Goal: Transaction & Acquisition: Obtain resource

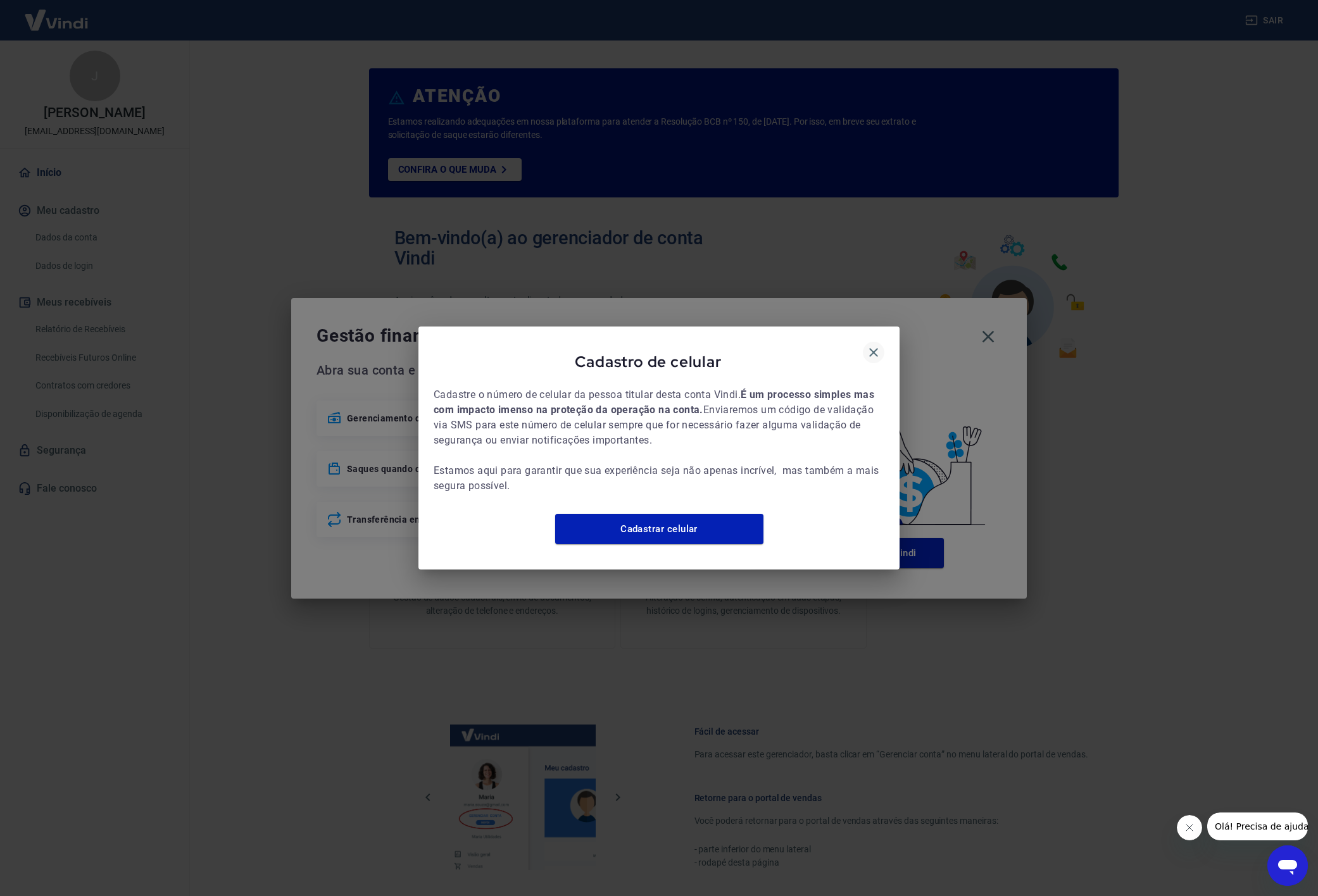
click at [867, 346] on icon "button" at bounding box center [873, 353] width 15 height 15
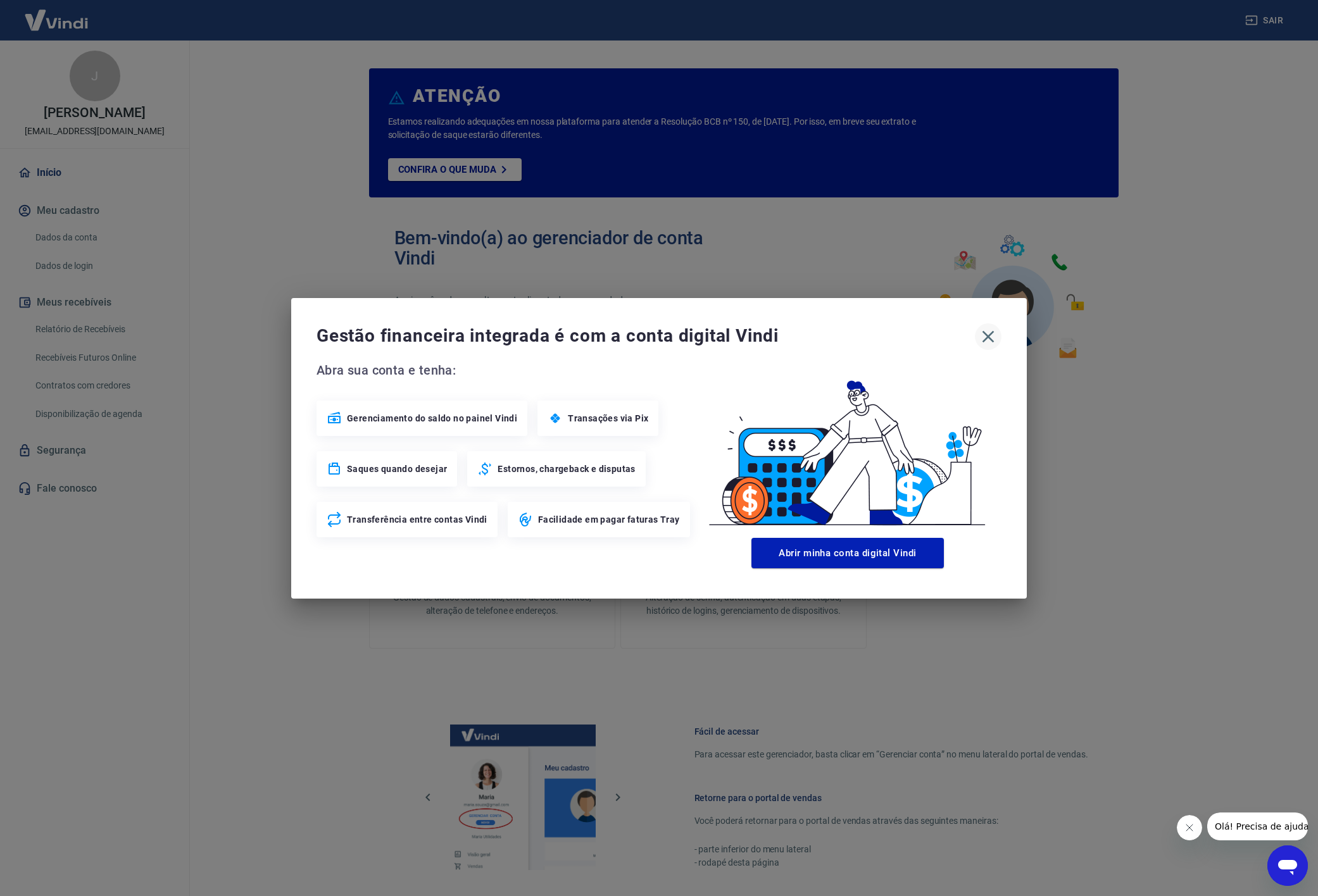
click at [987, 339] on icon "button" at bounding box center [988, 337] width 20 height 20
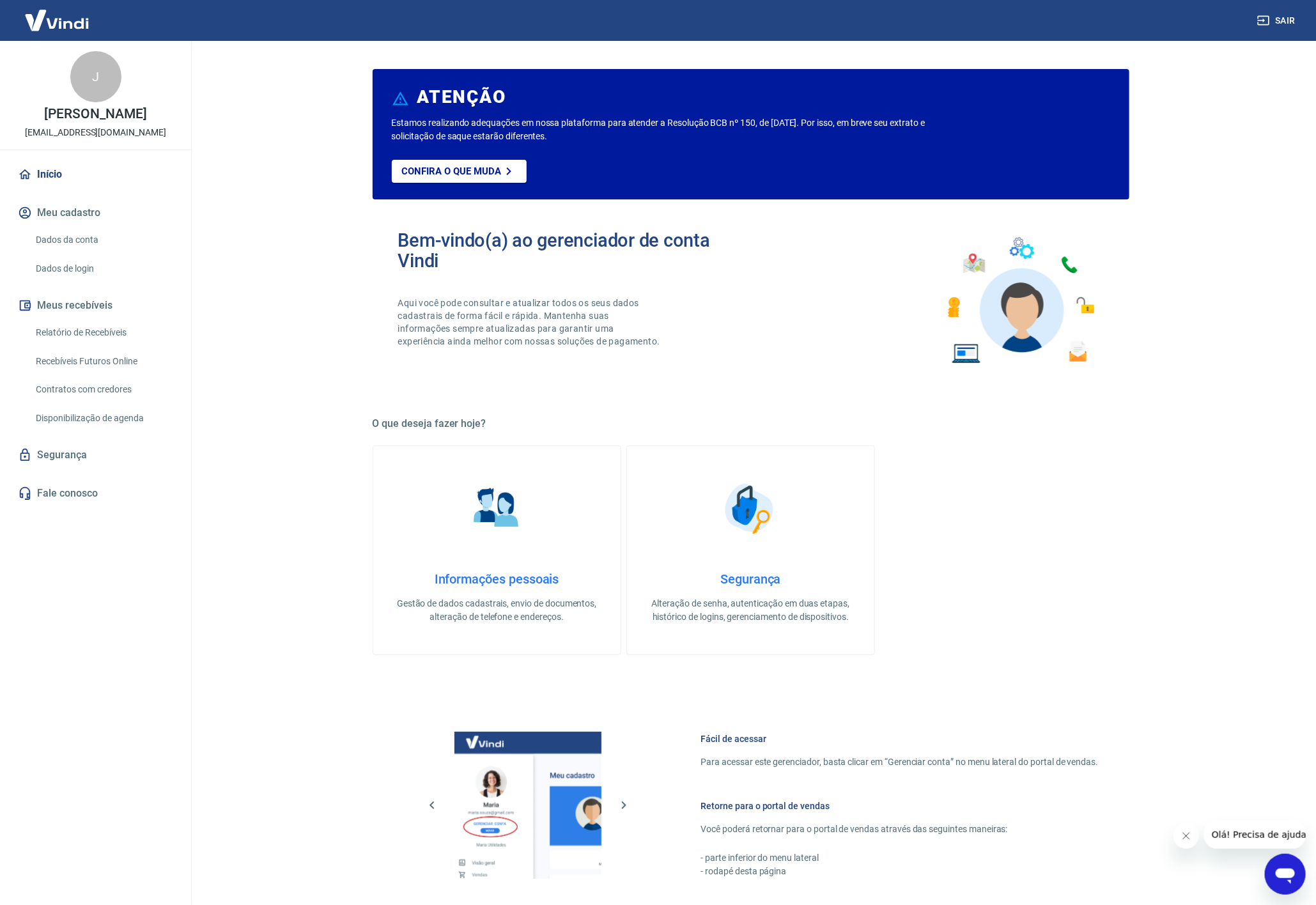
click at [1219, 140] on main "ATENÇÃO Estamos realizando adequações em nossa plataforma para atender a Resolu…" at bounding box center [751, 472] width 1131 height 864
click at [131, 339] on link "Relatório de Recebíveis" at bounding box center [103, 333] width 145 height 26
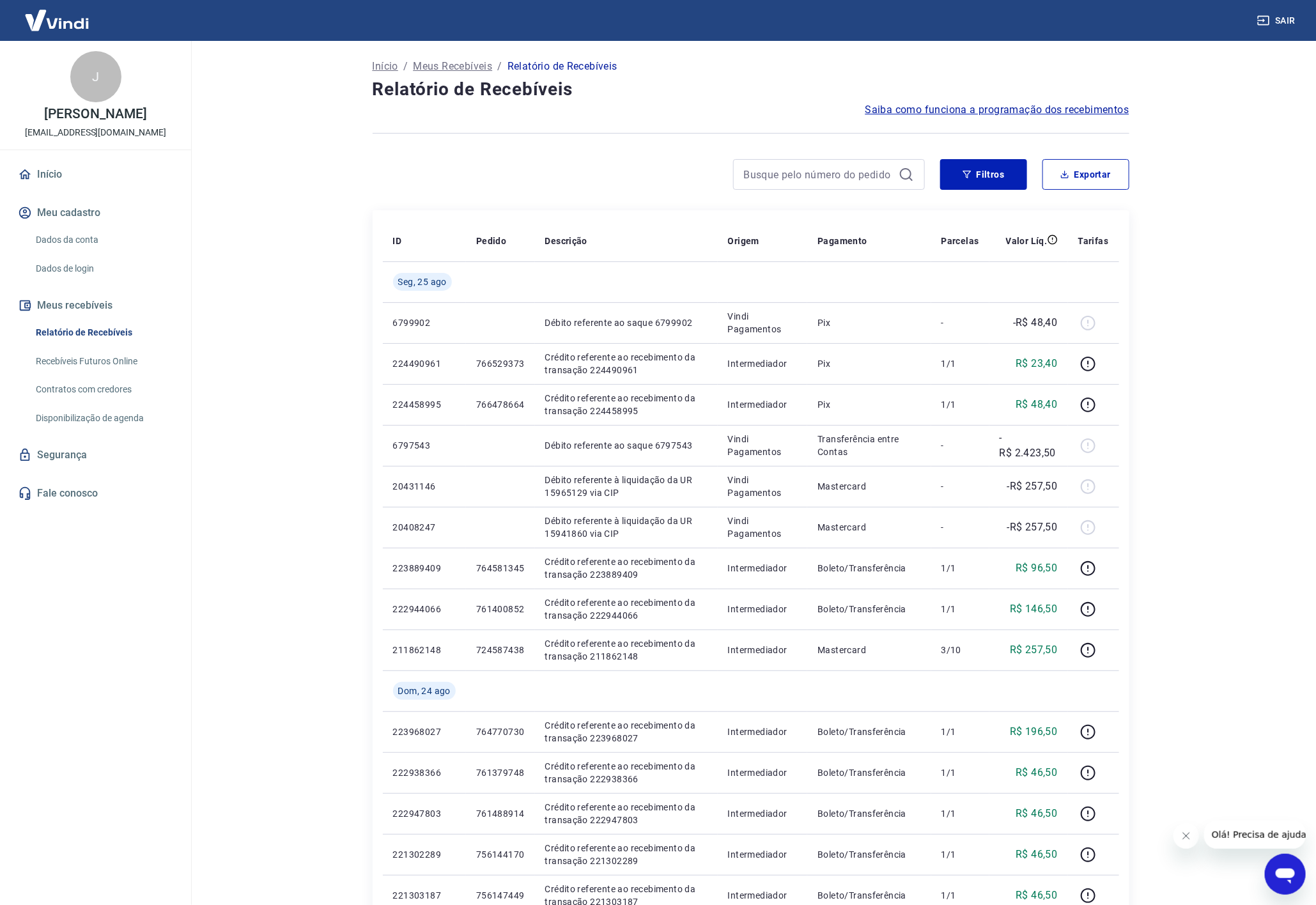
click at [1246, 288] on main "Início / Meus Recebíveis / Relatório de Recebíveis Relatório de Recebíveis Saib…" at bounding box center [751, 472] width 1131 height 864
click at [1218, 287] on main "Início / Meus Recebíveis / Relatório de Recebíveis Relatório de Recebíveis Saib…" at bounding box center [751, 472] width 1131 height 864
click at [1199, 426] on main "Início / Meus Recebíveis / Relatório de Recebíveis Relatório de Recebíveis Saib…" at bounding box center [751, 472] width 1131 height 864
click at [1191, 357] on main "Início / Meus Recebíveis / Relatório de Recebíveis Relatório de Recebíveis Saib…" at bounding box center [751, 472] width 1131 height 864
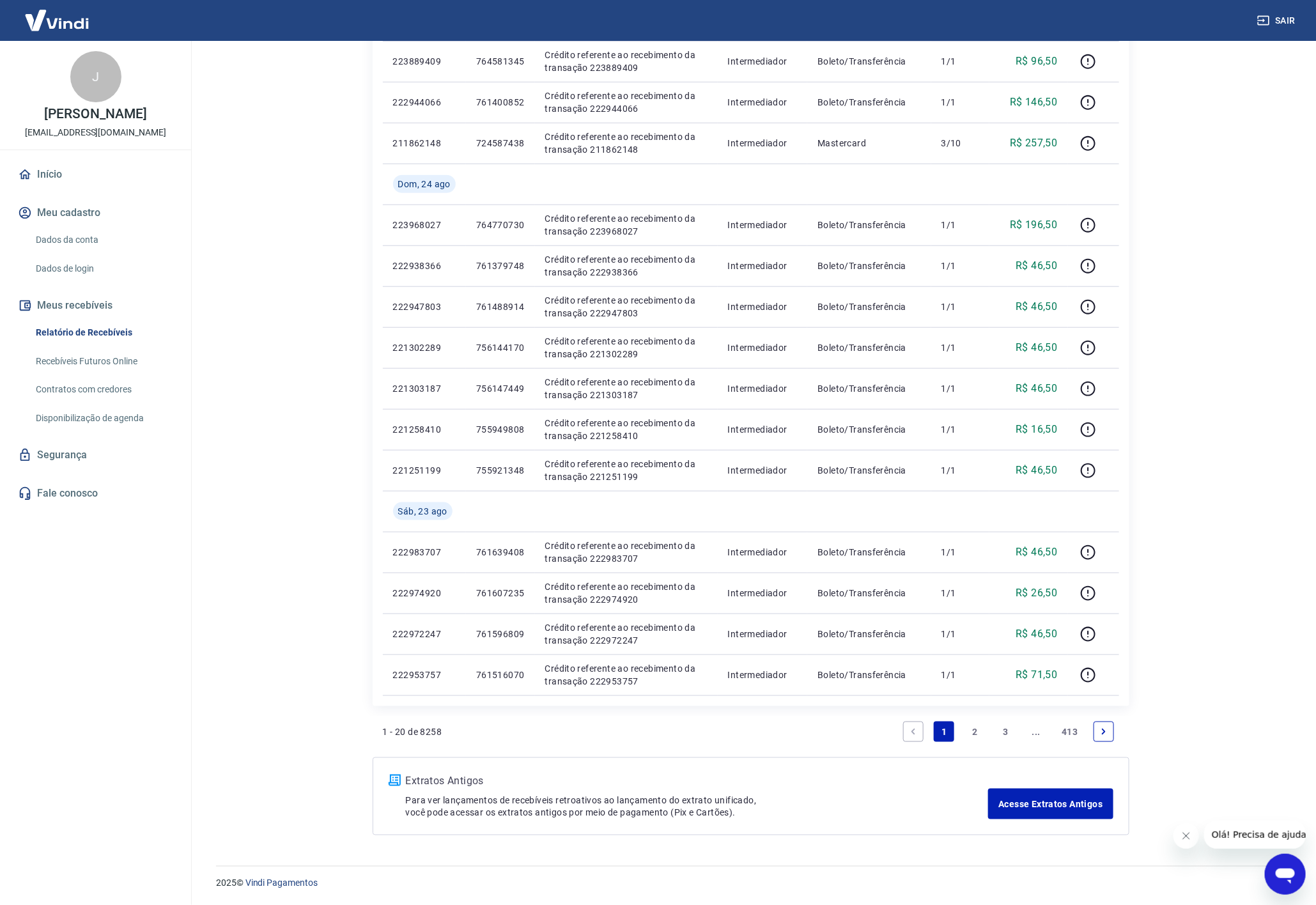
scroll to position [509, 0]
click at [1101, 737] on link "Next page" at bounding box center [1104, 731] width 20 height 20
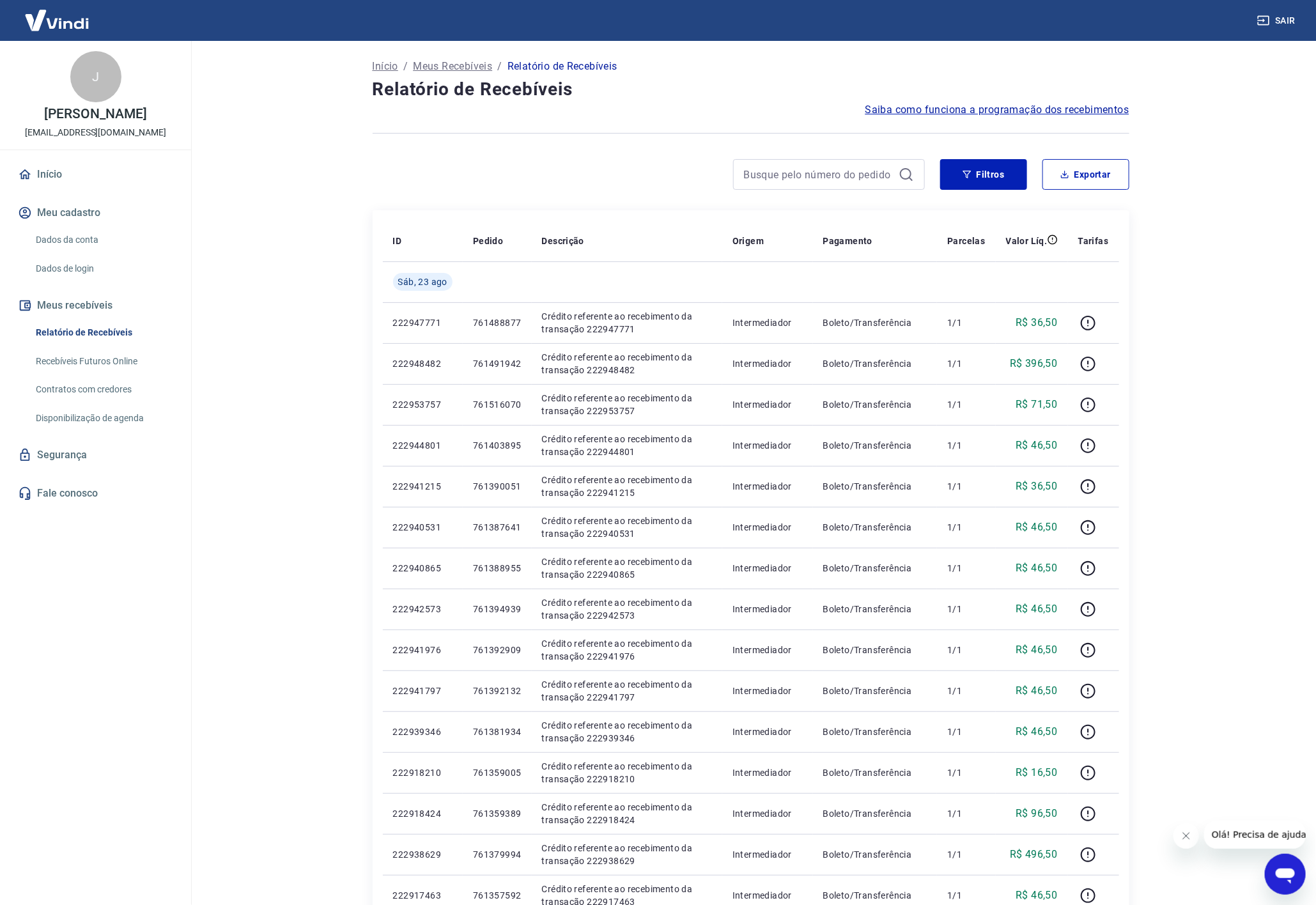
scroll to position [468, 0]
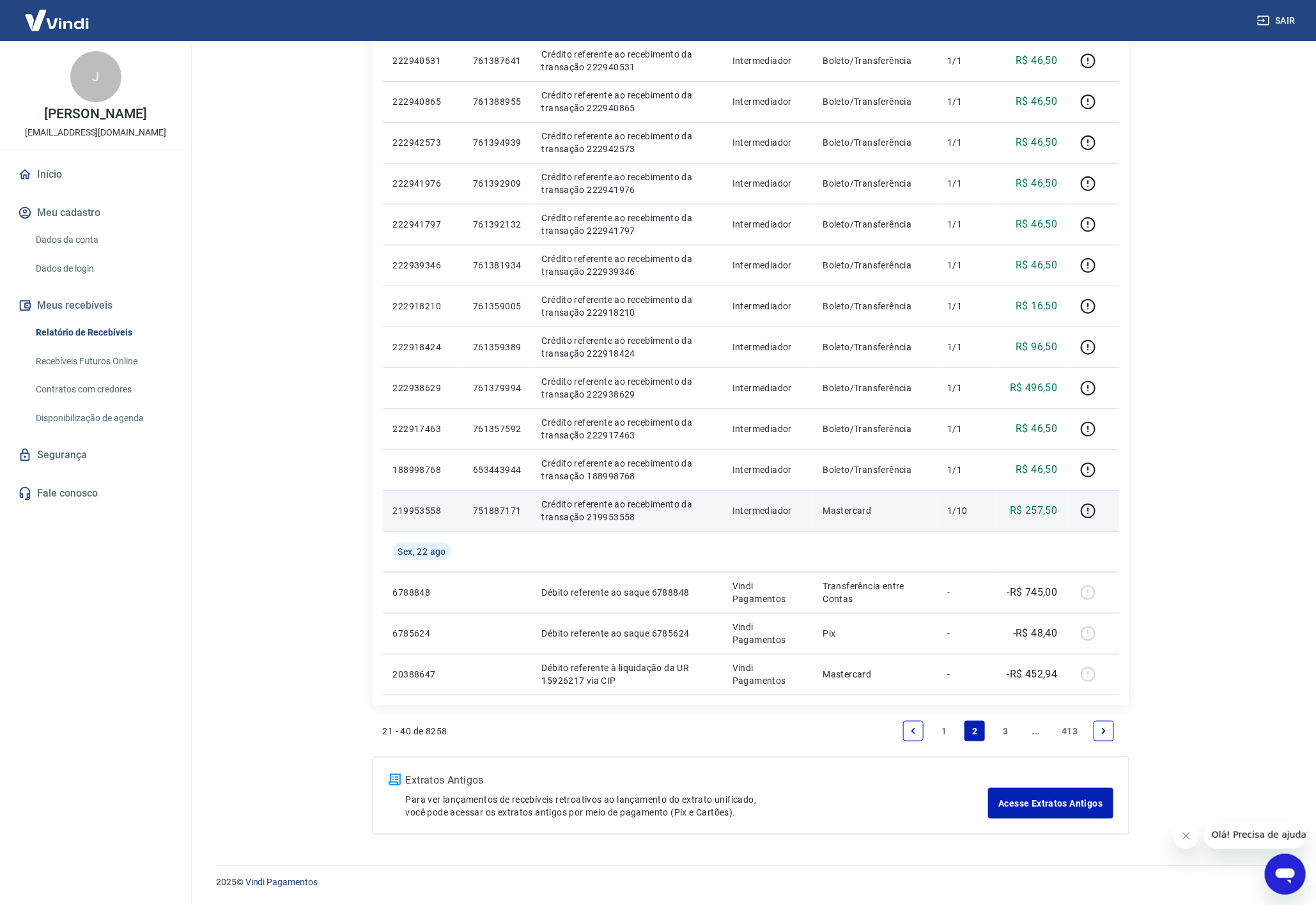
click at [1043, 506] on p "R$ 257,50" at bounding box center [1034, 511] width 48 height 15
copy p "257,50"
click at [1088, 504] on icon "button" at bounding box center [1088, 511] width 16 height 16
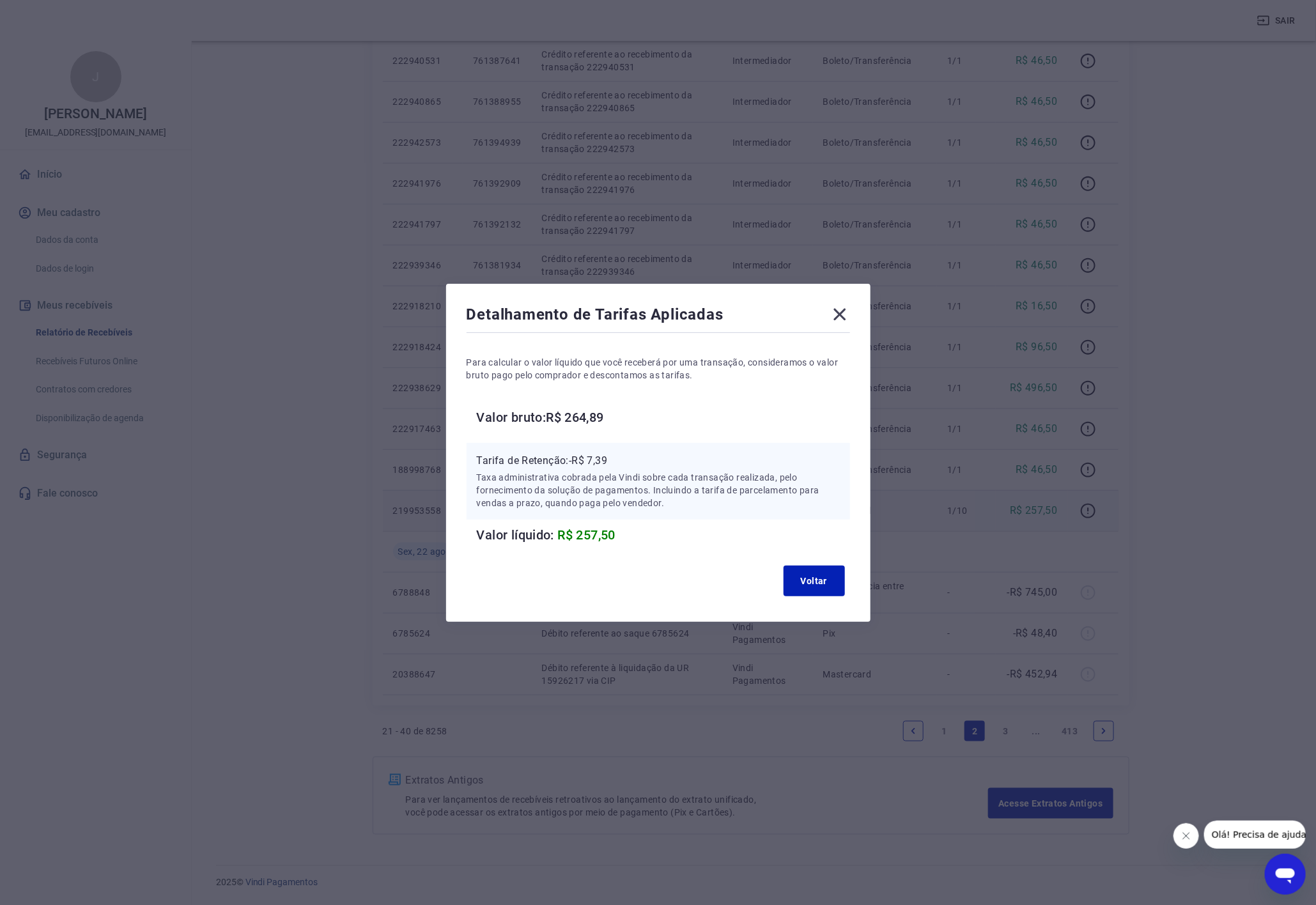
click at [606, 460] on p "Tarifa de Retenção: -R$ 7,39" at bounding box center [658, 460] width 363 height 15
copy p "7,39"
click at [845, 313] on icon at bounding box center [839, 313] width 12 height 12
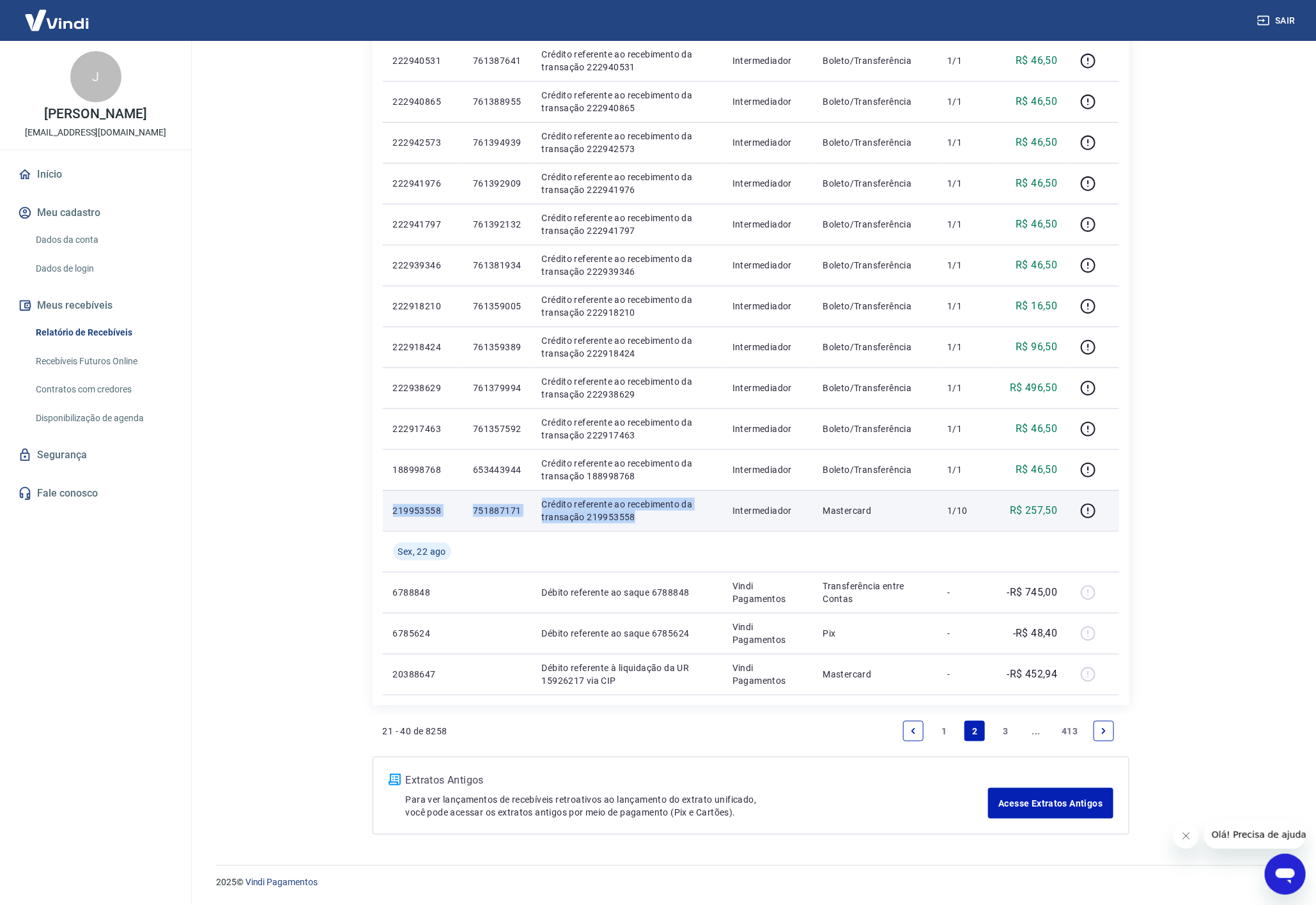
copy tr "219953558 751887171 Crédito referente ao recebimento da transação 219953558"
drag, startPoint x: 392, startPoint y: 511, endPoint x: 632, endPoint y: 514, distance: 240.0
click at [632, 514] on tr "219953558 751887171 Crédito referente ao recebimento da transação 219953558 Int…" at bounding box center [751, 511] width 737 height 41
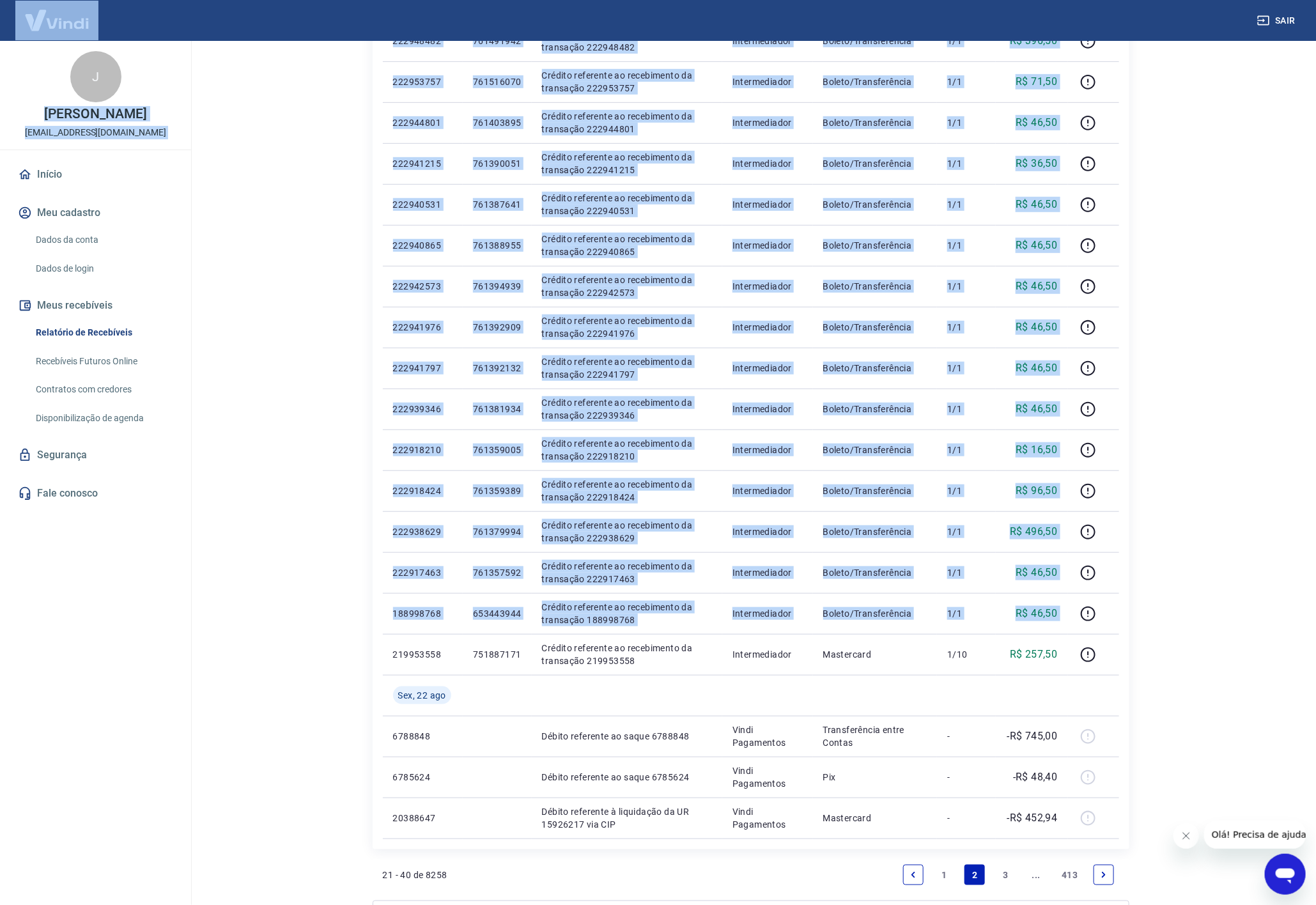
scroll to position [193, 0]
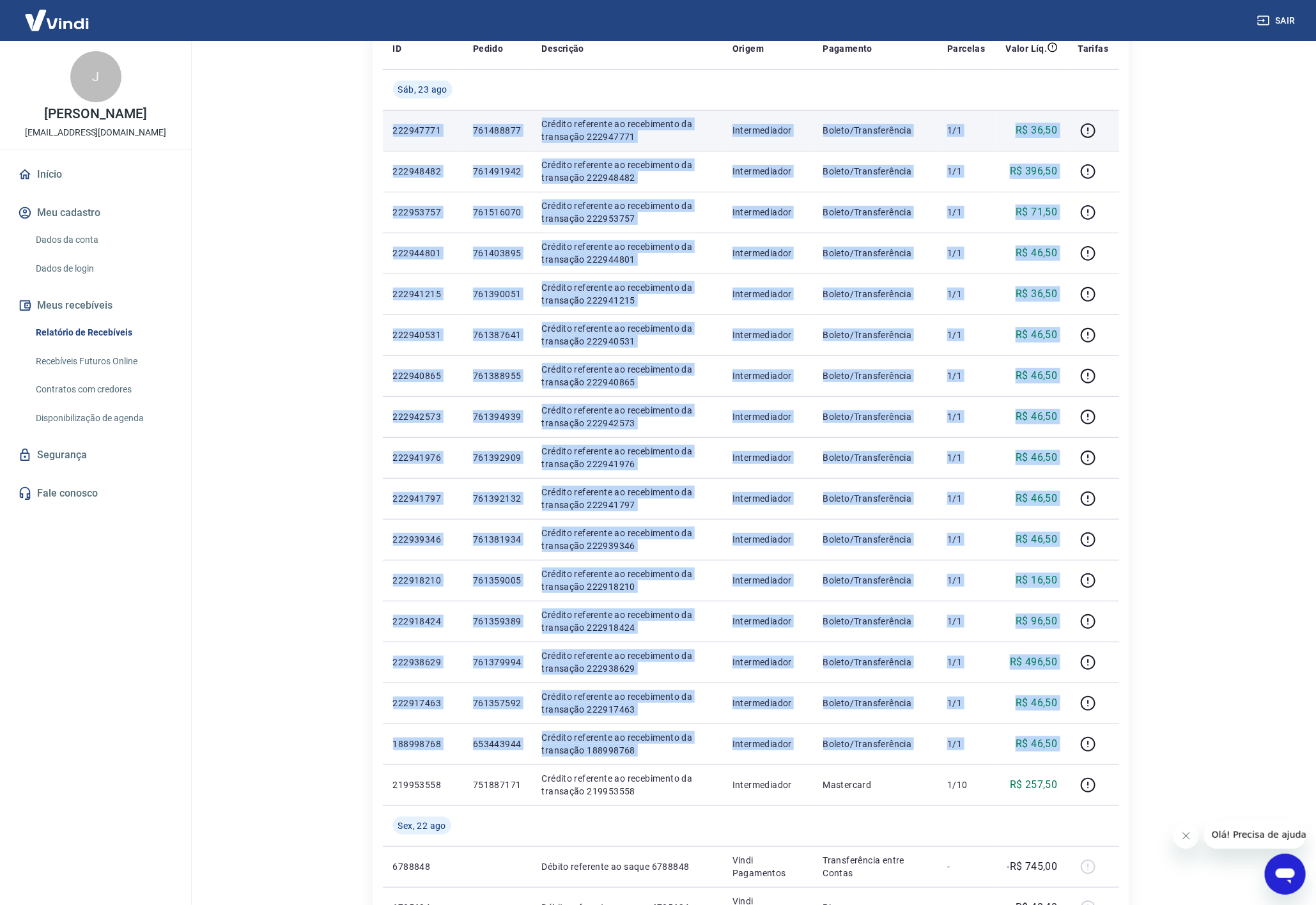
drag, startPoint x: 1070, startPoint y: 467, endPoint x: 392, endPoint y: 142, distance: 751.9
click at [392, 142] on tbody "[DATE] 222947771 761488877 Crédito referente ao recebimento da transação 222947…" at bounding box center [751, 519] width 737 height 900
copy tbody "013390229 122946144 Loremip dolorsita co adipiscinge se doeiusmod 187052405 Tem…"
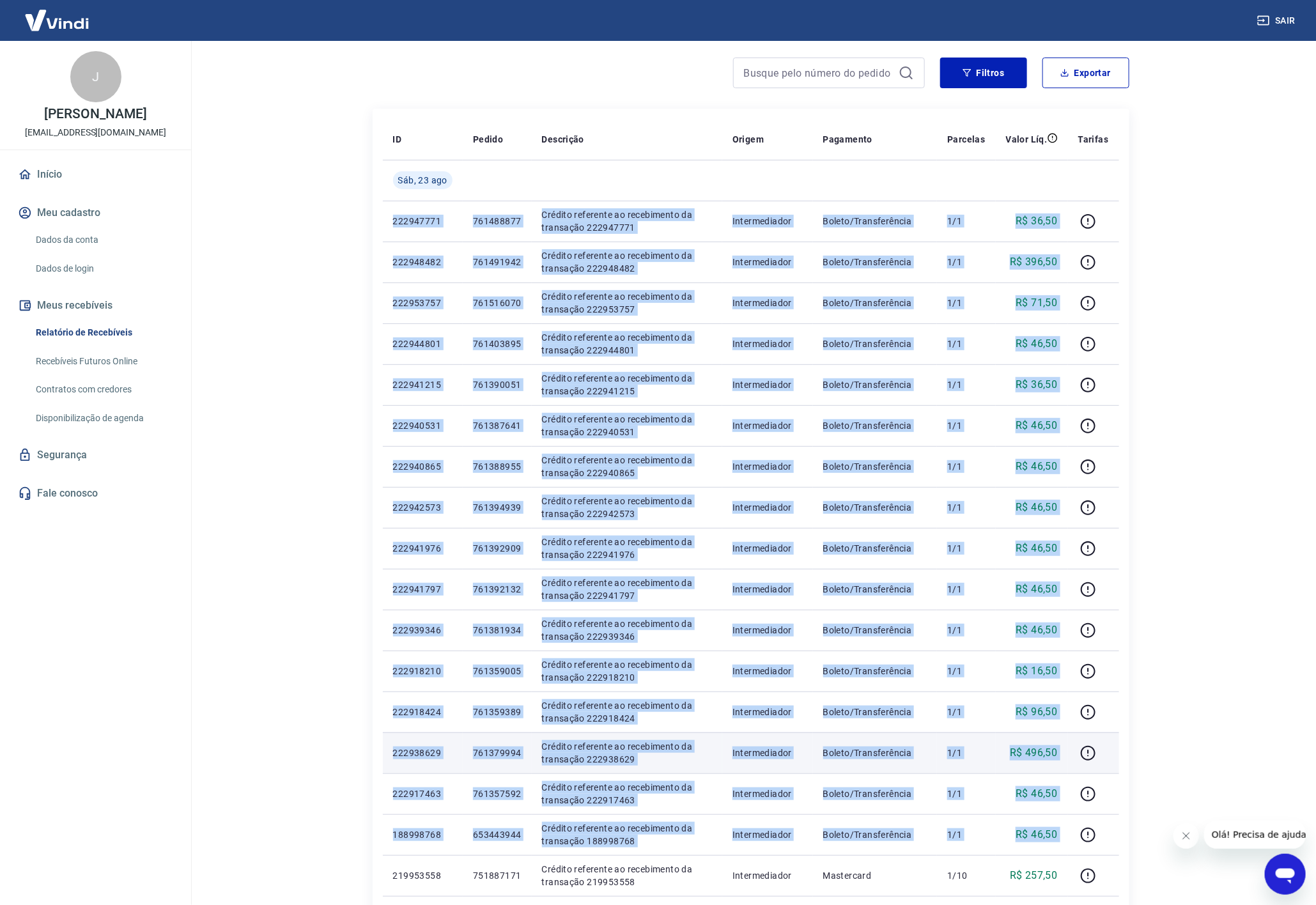
scroll to position [468, 0]
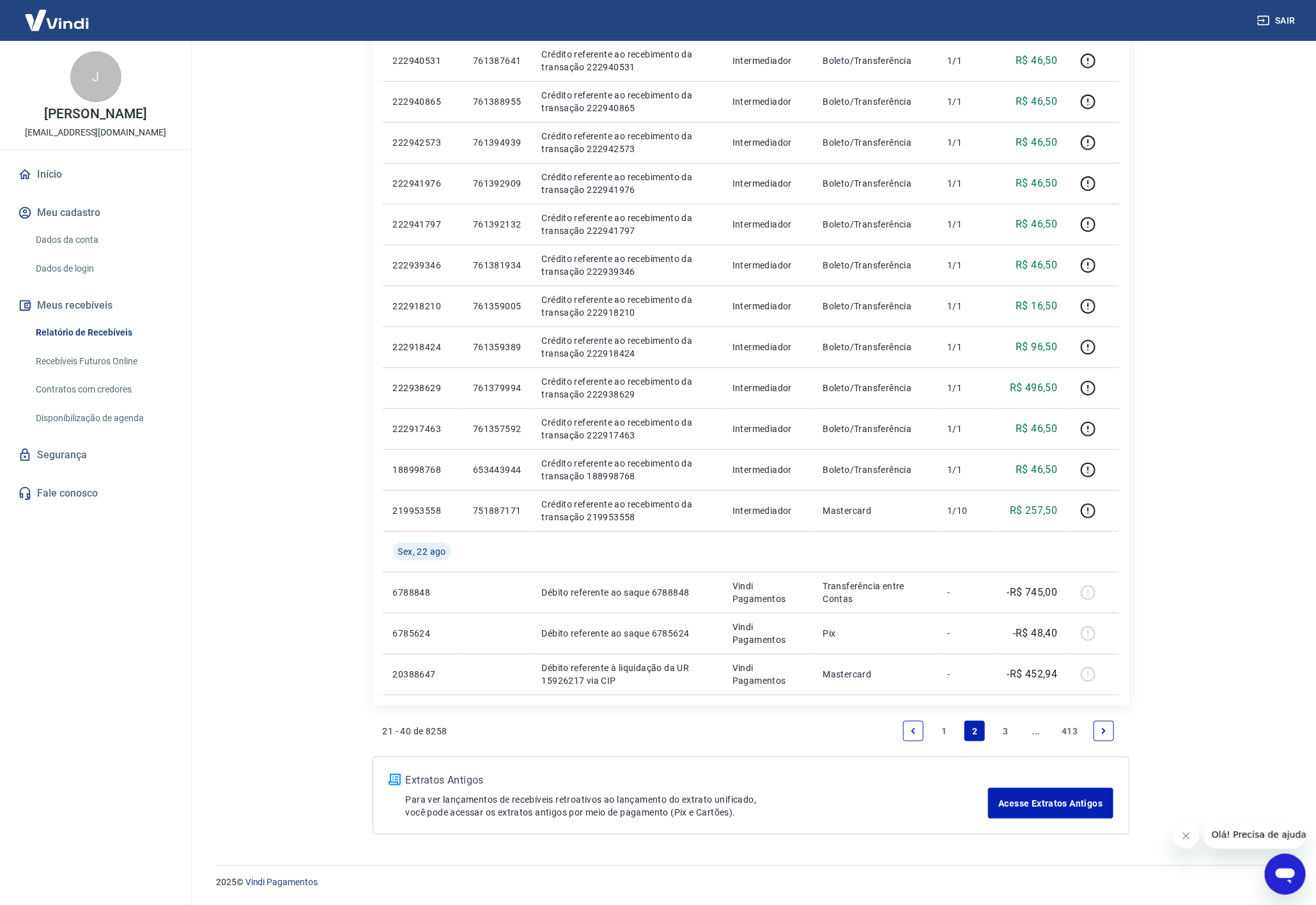
click at [906, 733] on link "Previous page" at bounding box center [913, 731] width 20 height 20
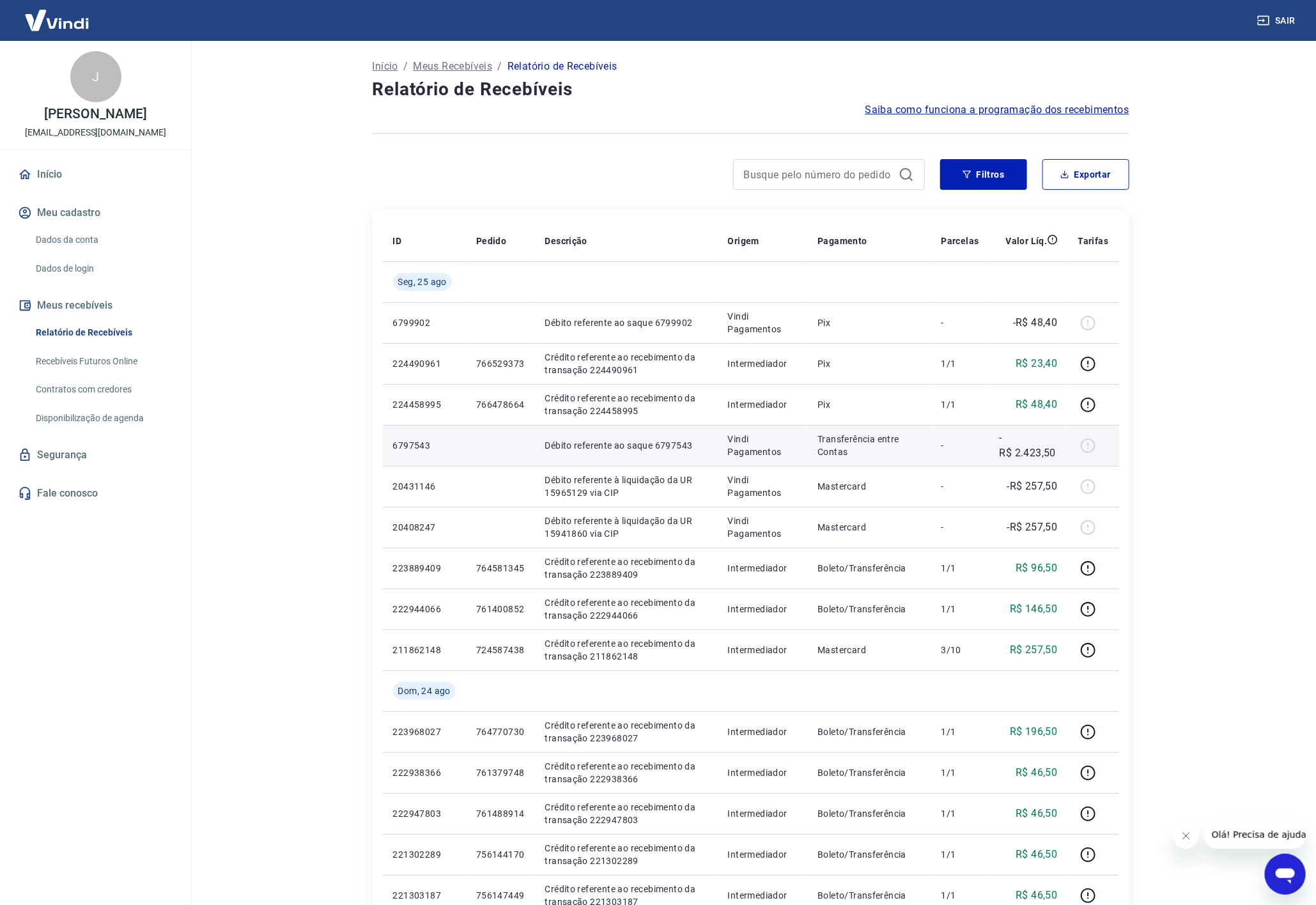
scroll to position [509, 0]
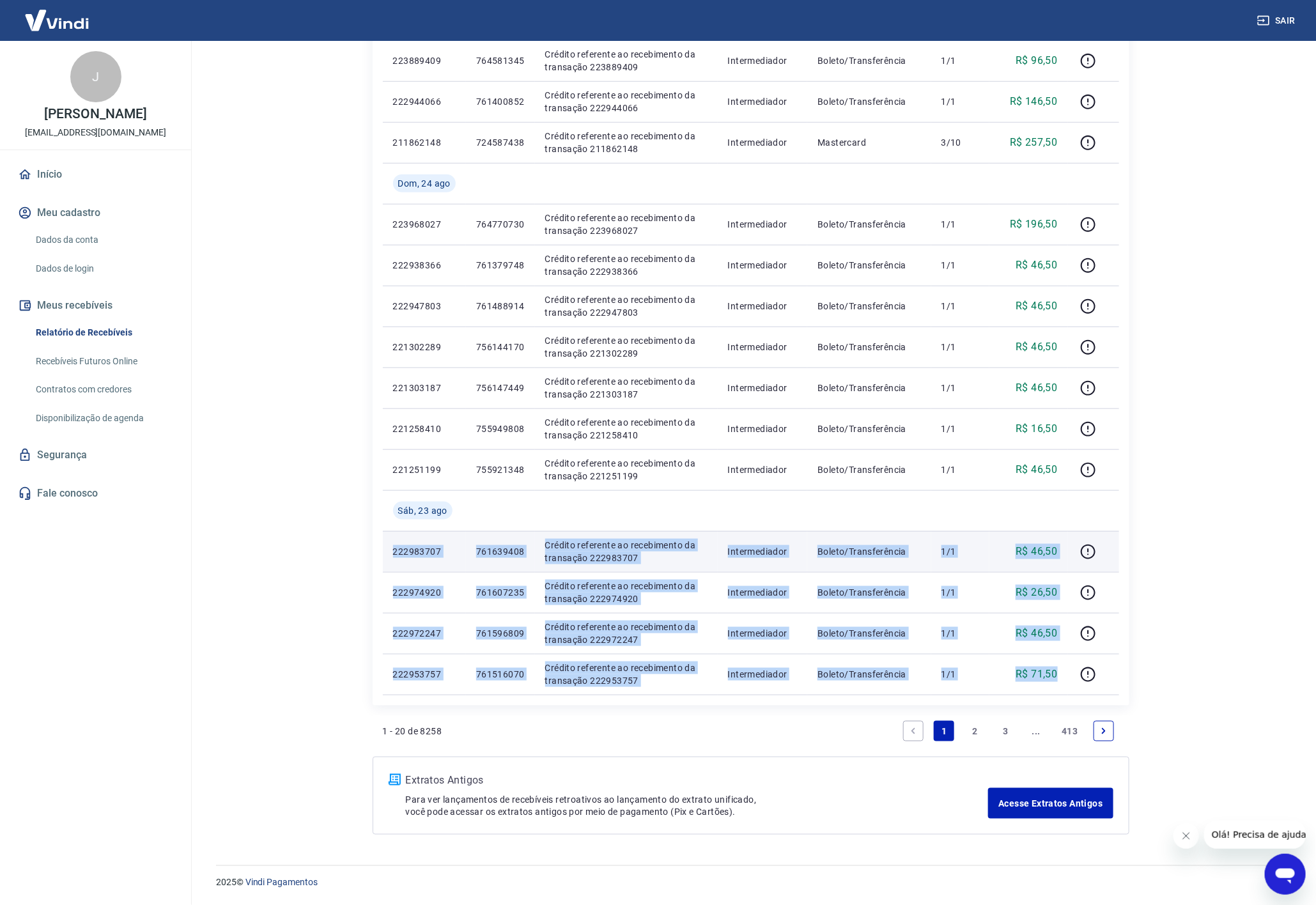
copy tbody "222983707 761639408 Crédito referente ao recebimento da transação 222983707 Int…"
drag, startPoint x: 1064, startPoint y: 672, endPoint x: 393, endPoint y: 554, distance: 681.3
click at [393, 554] on tbody "[DATE] 6799902 Débito referente ao saque 6799902 Vindi Pagamentos Pix - -R$ 48,…" at bounding box center [751, 224] width 737 height 941
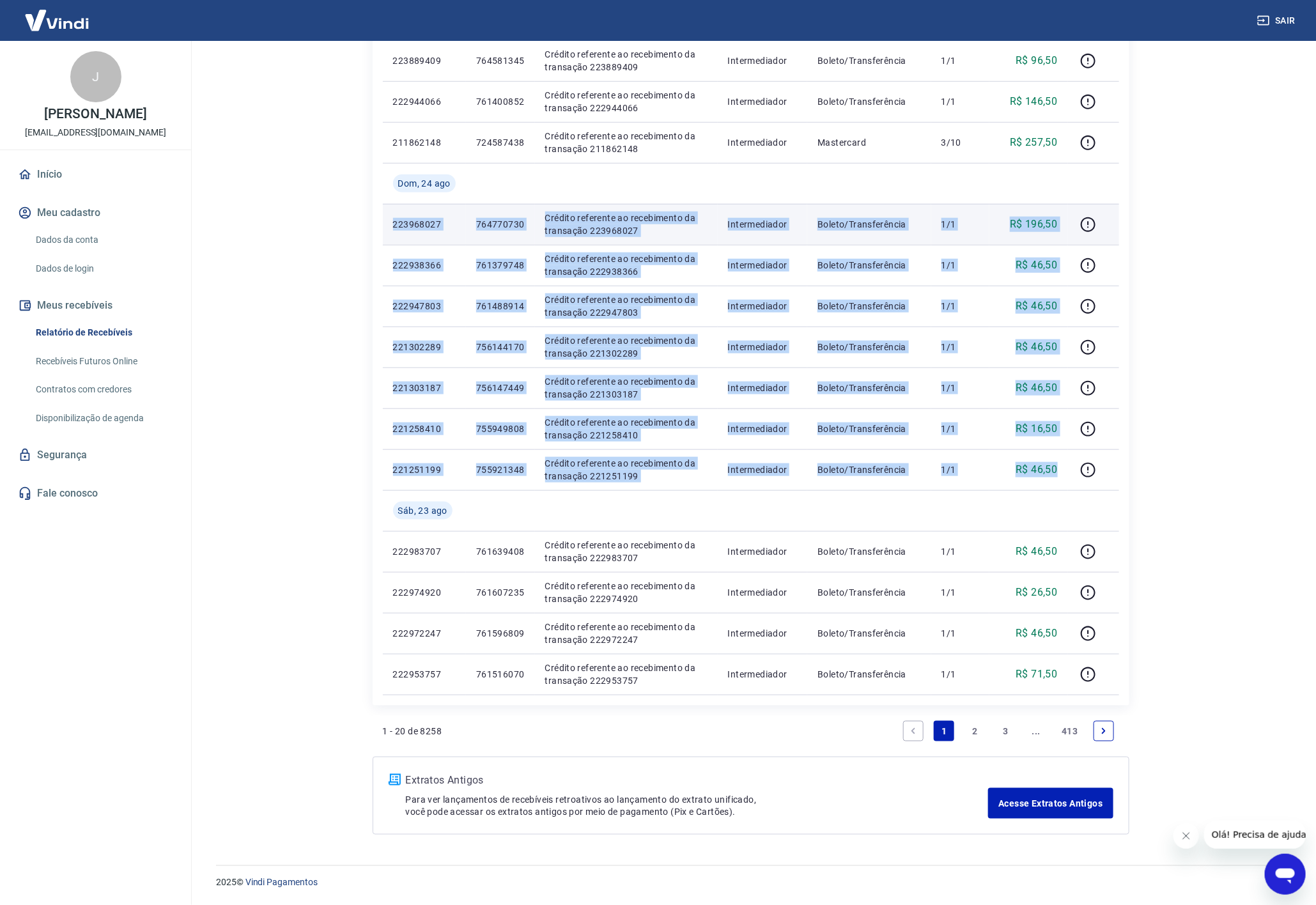
drag, startPoint x: 1065, startPoint y: 470, endPoint x: 392, endPoint y: 236, distance: 712.5
click at [392, 236] on tbody "[DATE] 6799902 Débito referente ao saque 6799902 Vindi Pagamentos Pix - -R$ 48,…" at bounding box center [751, 224] width 737 height 941
copy tbody "223968027 764770730 Crédito referente ao recebimento da transação 223968027 Int…"
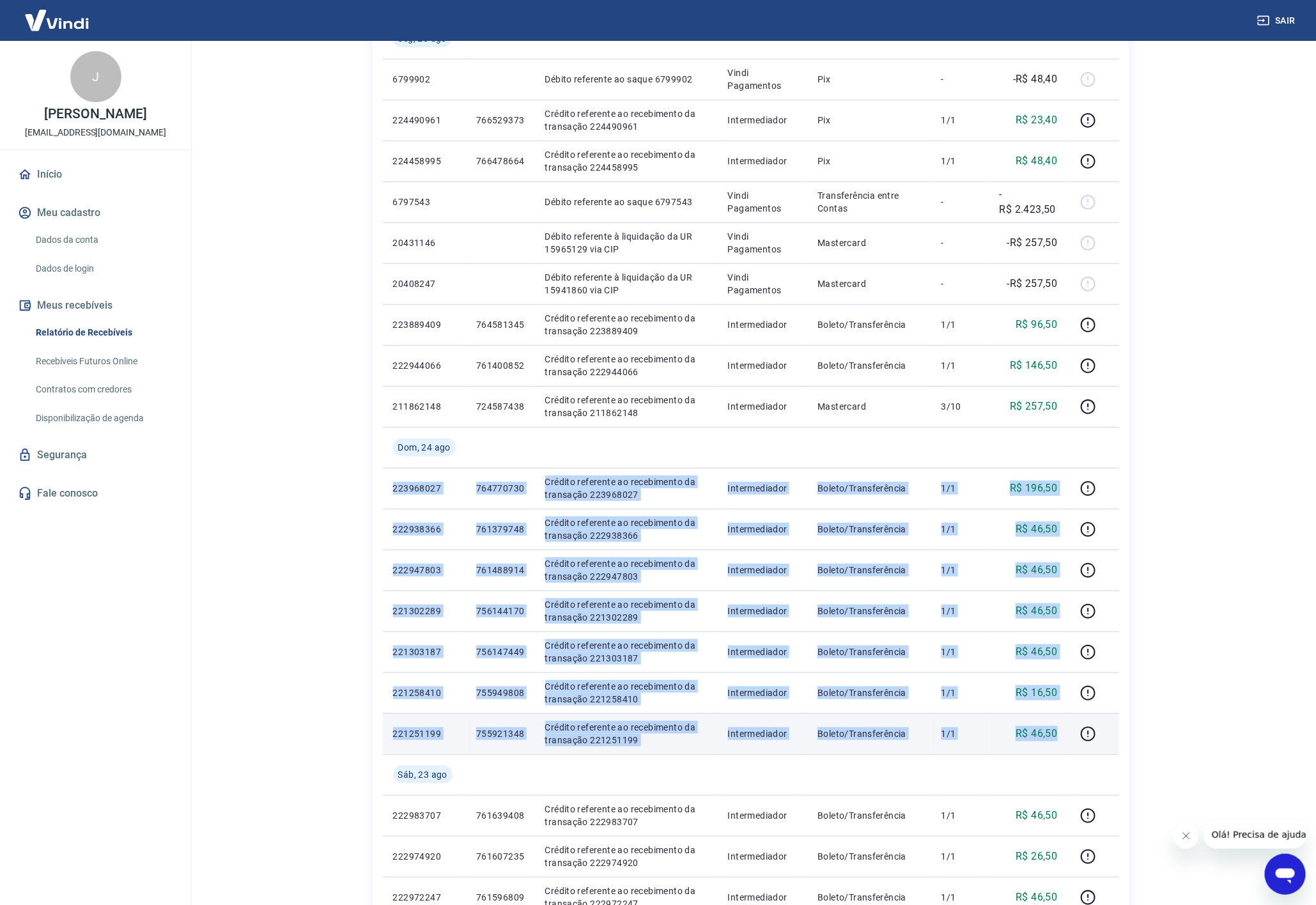
scroll to position [221, 0]
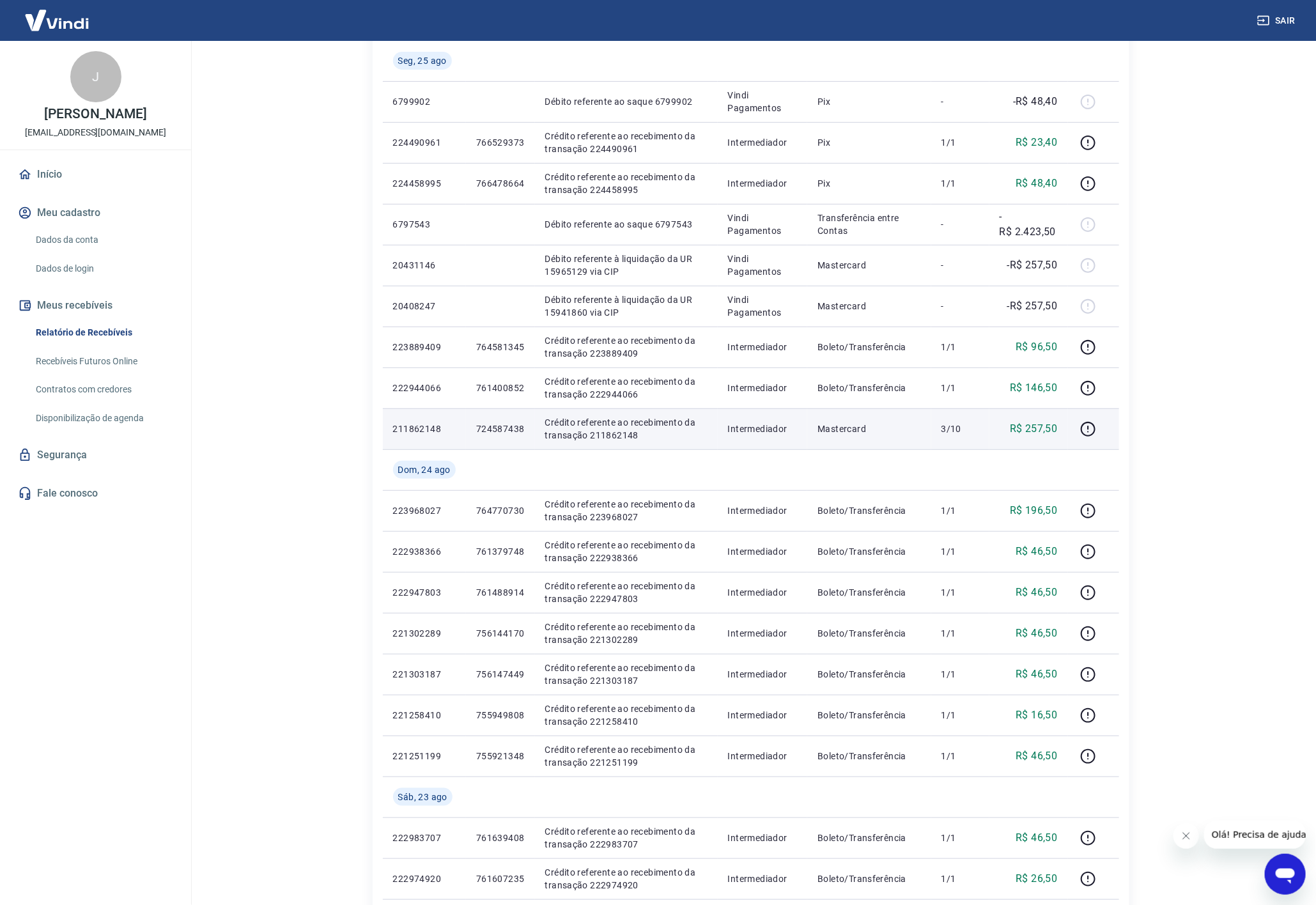
click at [1040, 424] on p "R$ 257,50" at bounding box center [1034, 429] width 48 height 15
copy p "257,50"
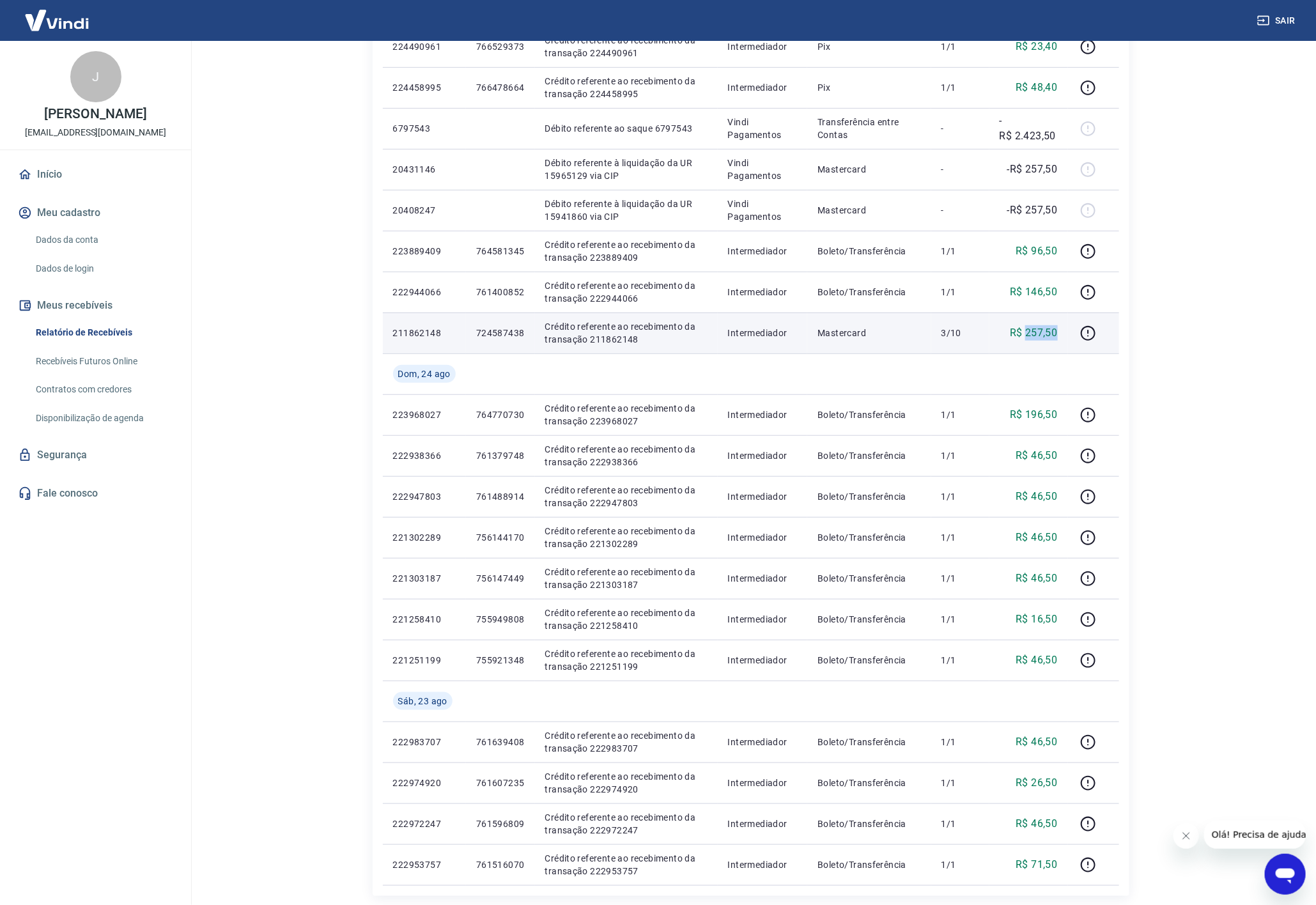
scroll to position [509, 0]
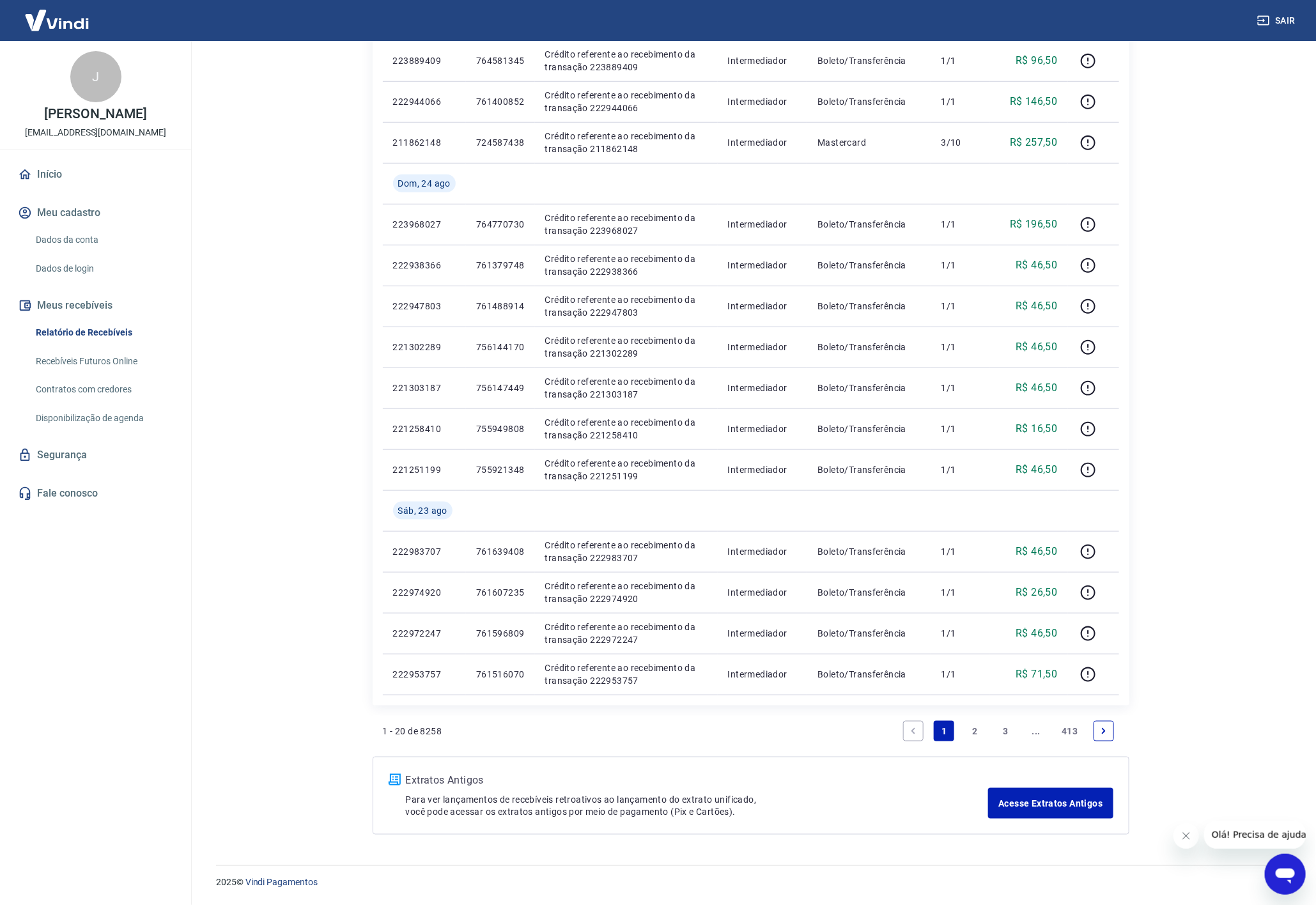
click at [1110, 735] on li "Pagination" at bounding box center [1103, 731] width 31 height 31
click at [1110, 735] on link "Next page" at bounding box center [1104, 731] width 20 height 20
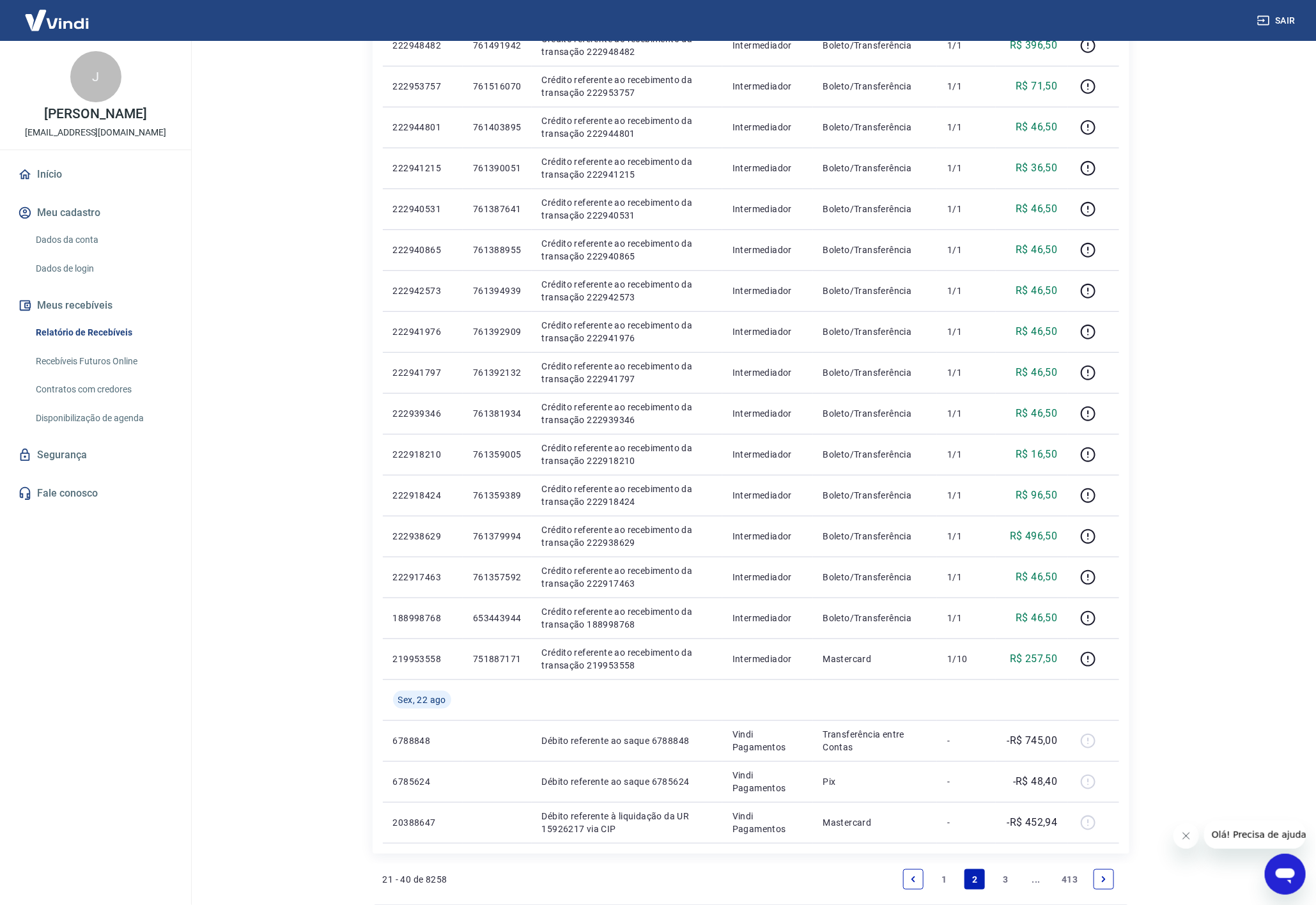
scroll to position [383, 0]
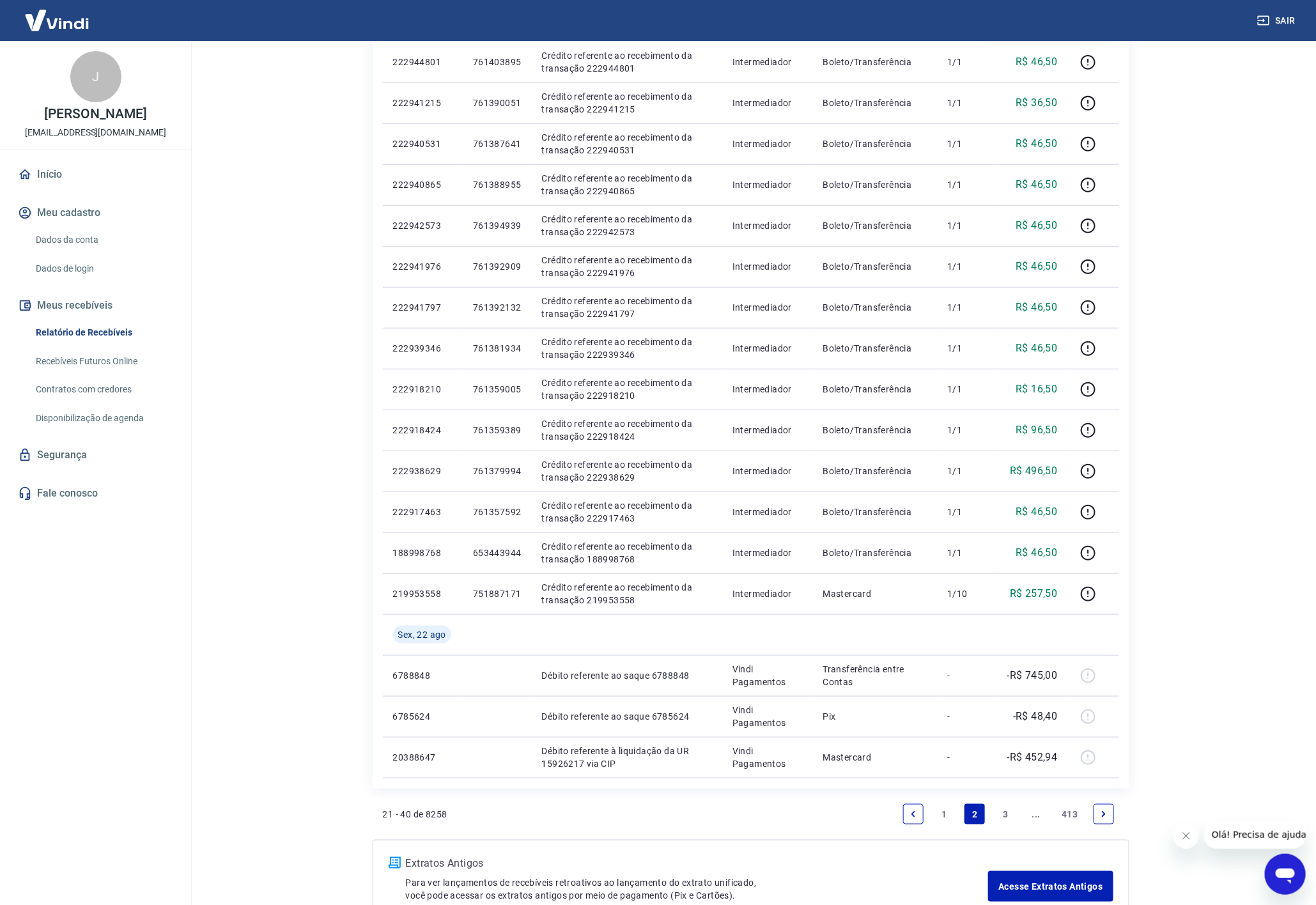
click at [908, 821] on link "Previous page" at bounding box center [913, 815] width 20 height 20
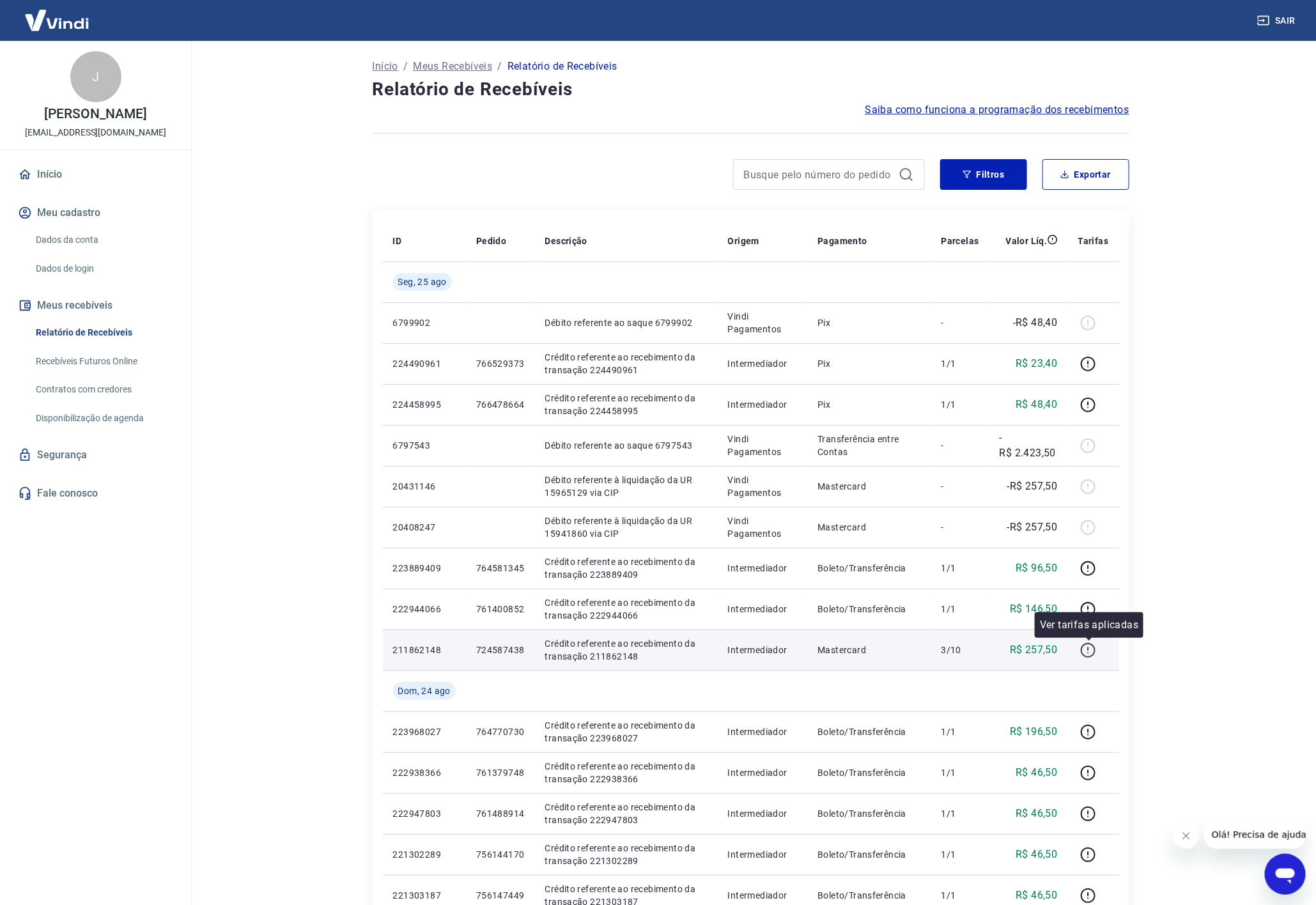
click at [1091, 653] on icon "button" at bounding box center [1088, 650] width 16 height 16
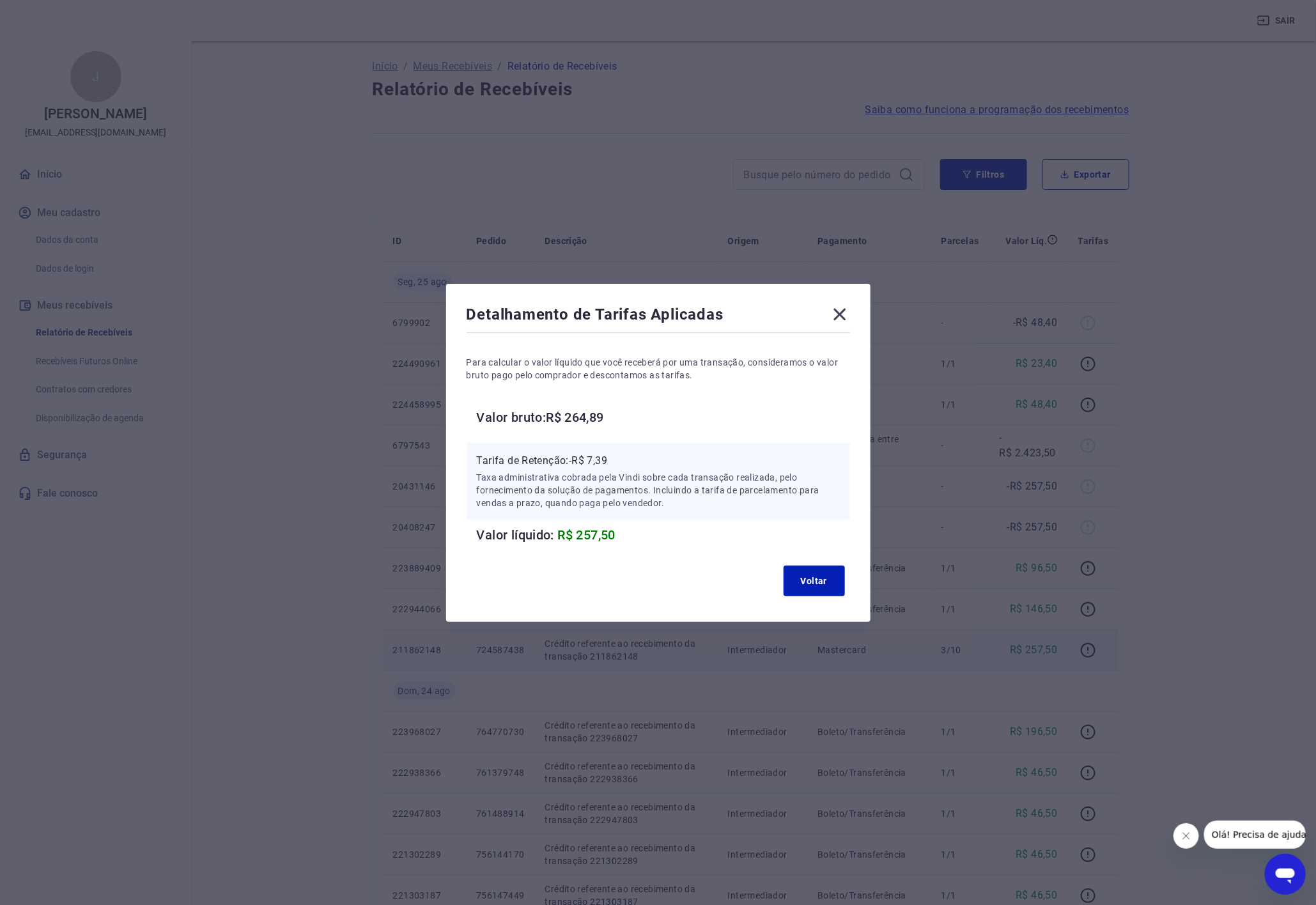
click at [845, 313] on icon at bounding box center [839, 313] width 12 height 12
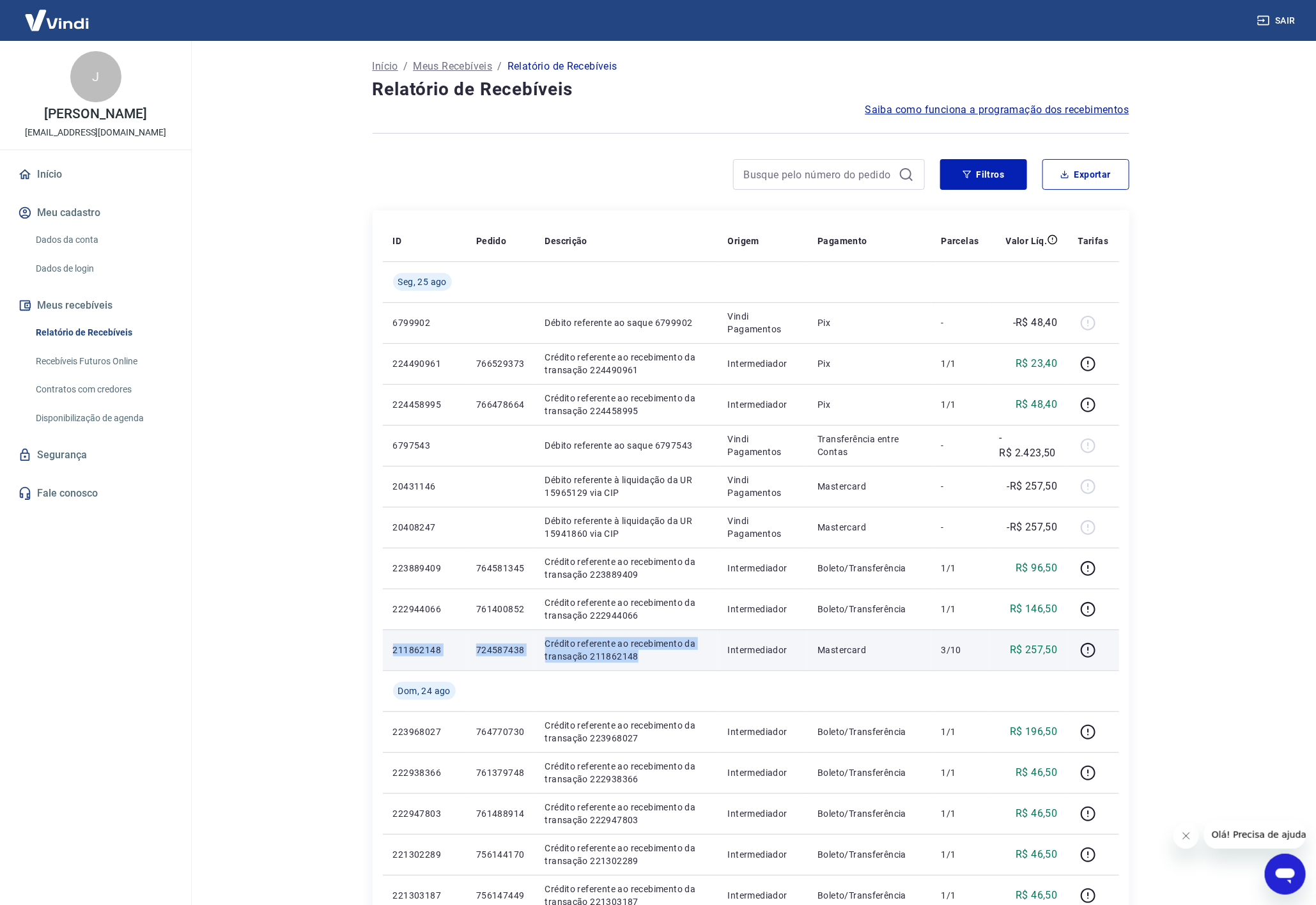
copy tr "211862148 724587438 Crédito referente ao recebimento da transação 211862148"
drag, startPoint x: 392, startPoint y: 652, endPoint x: 645, endPoint y: 665, distance: 253.3
click at [645, 665] on tr "211862148 724587438 Crédito referente ao recebimento da transação 211862148 Int…" at bounding box center [751, 650] width 737 height 41
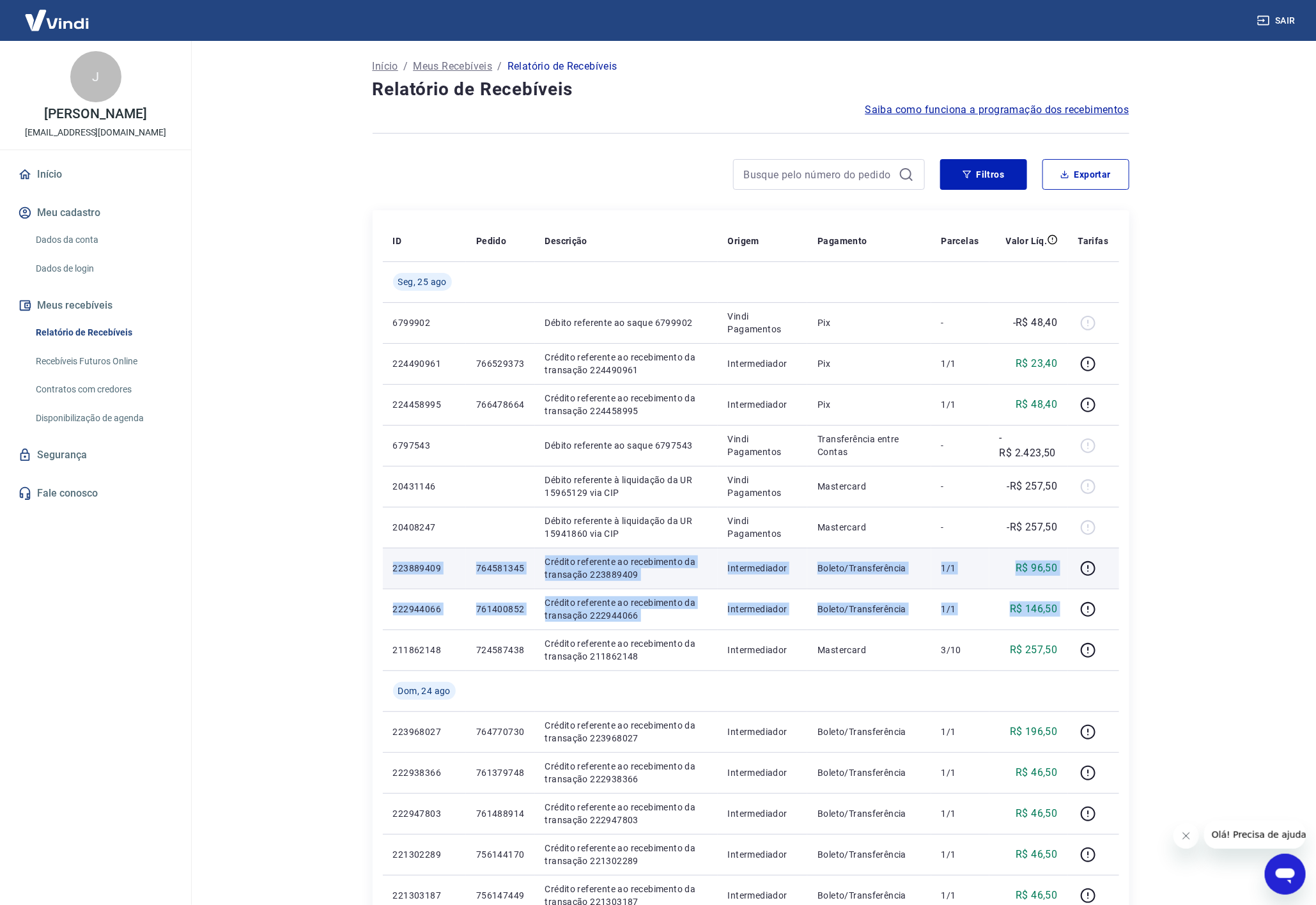
copy tbody "223889409 764581345 Crédito referente ao recebimento da transação 223889409 Int…"
drag, startPoint x: 1074, startPoint y: 612, endPoint x: 392, endPoint y: 572, distance: 683.2
click at [392, 572] on tbody "[DATE] 6799902 Débito referente ao saque 6799902 Vindi Pagamentos Pix - -R$ 48,…" at bounding box center [751, 732] width 737 height 941
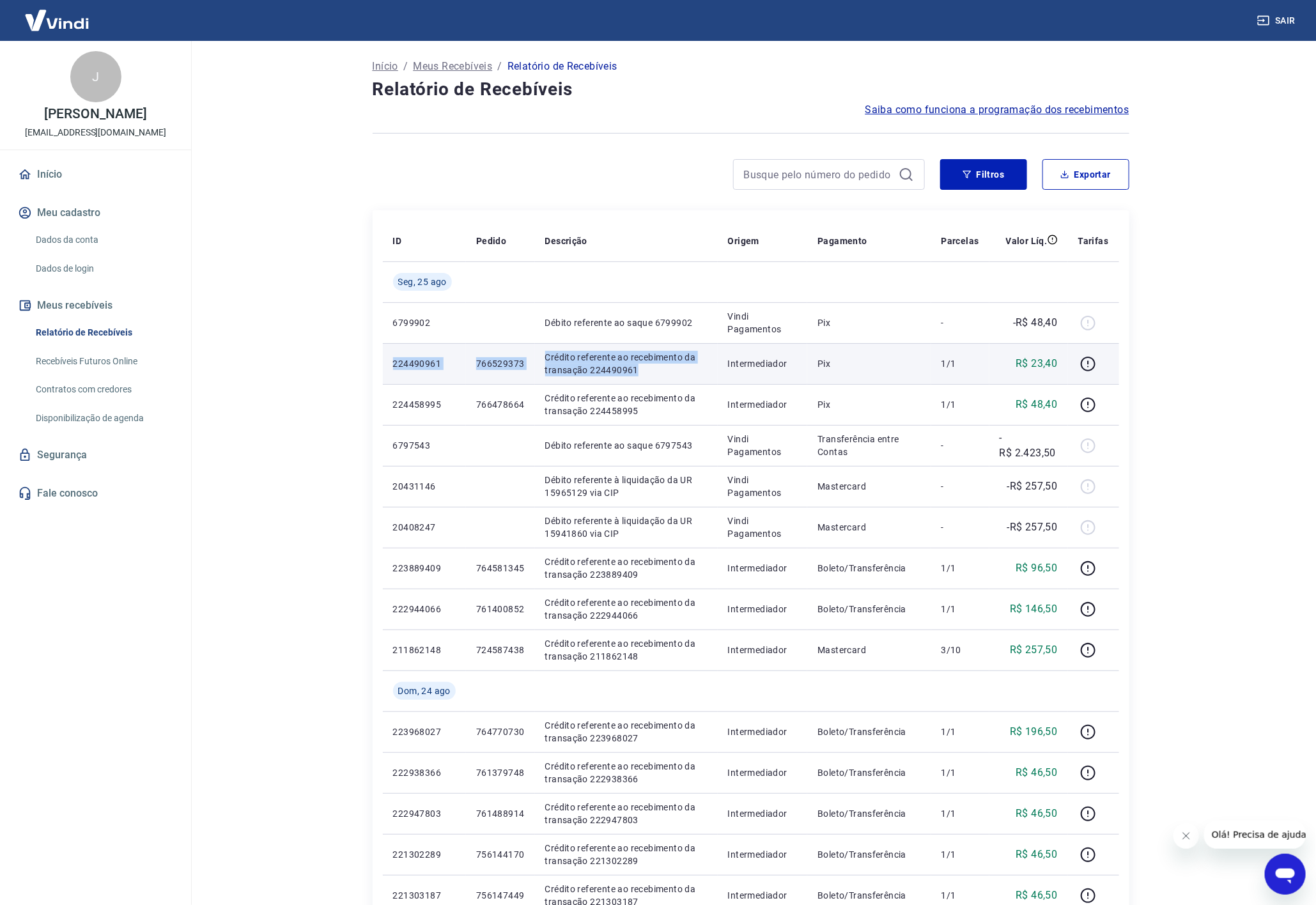
drag, startPoint x: 390, startPoint y: 361, endPoint x: 637, endPoint y: 369, distance: 247.1
click at [637, 369] on tr "224490961 766529373 Crédito referente ao recebimento da transação 224490961 Int…" at bounding box center [751, 364] width 737 height 41
copy tr "224490961 766529373 Crédito referente ao recebimento da transação 224490961"
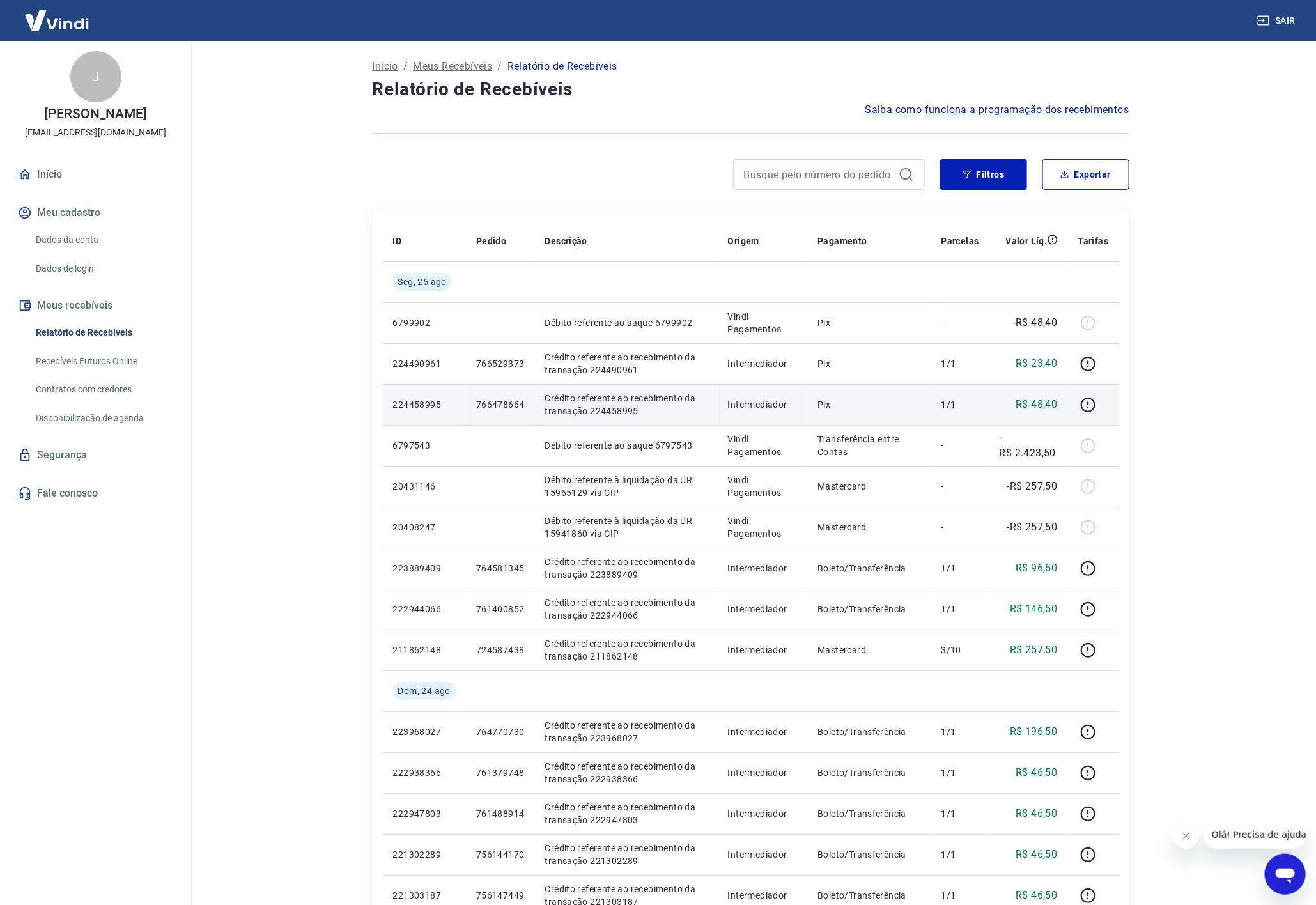
click at [1050, 406] on p "R$ 48,40" at bounding box center [1036, 405] width 42 height 15
drag, startPoint x: 392, startPoint y: 408, endPoint x: 645, endPoint y: 409, distance: 253.0
click at [645, 409] on tr "224458995 766478664 Crédito referente ao recebimento da transação 224458995 Int…" at bounding box center [751, 405] width 737 height 41
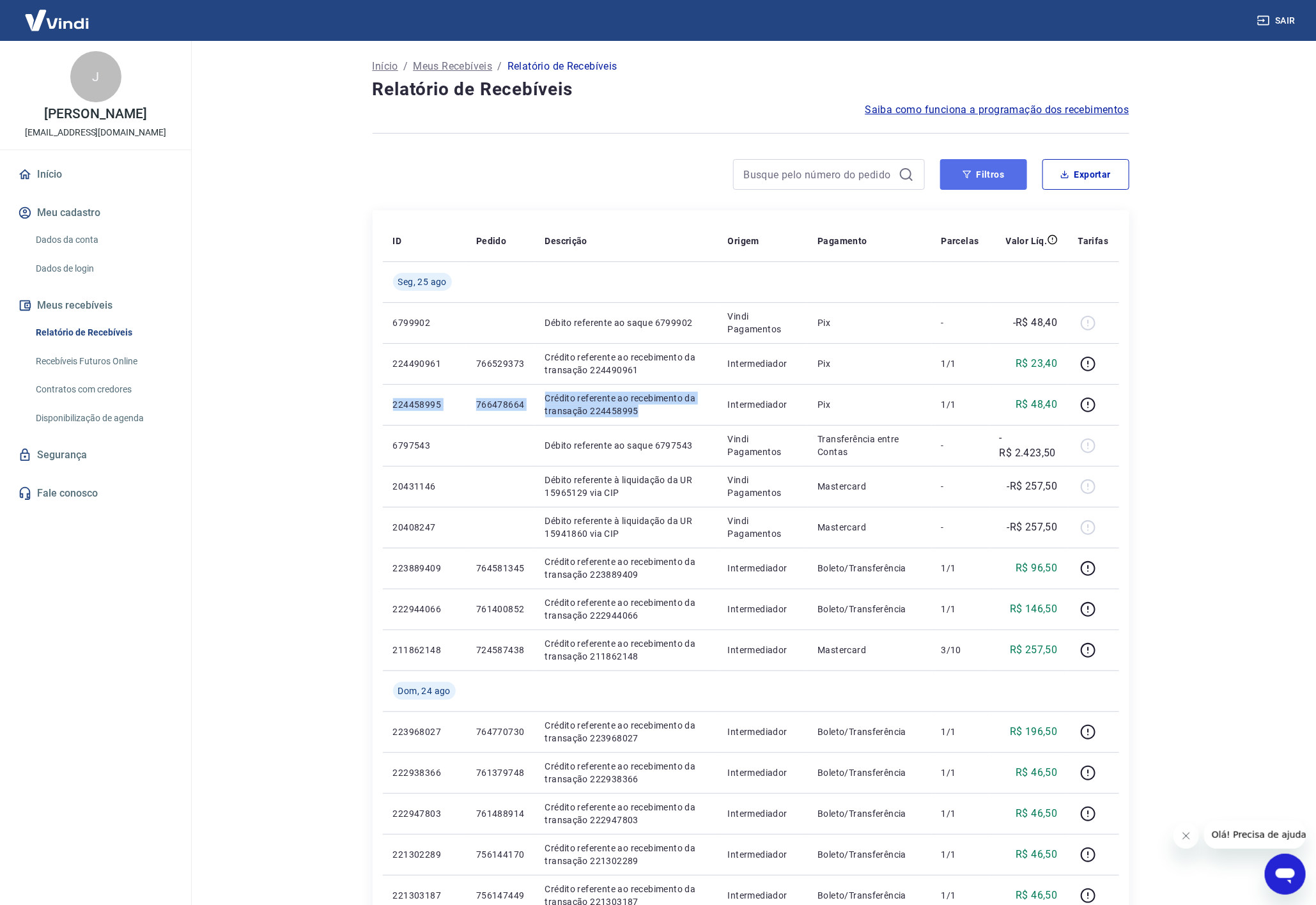
click at [1007, 183] on button "Filtros" at bounding box center [983, 174] width 86 height 31
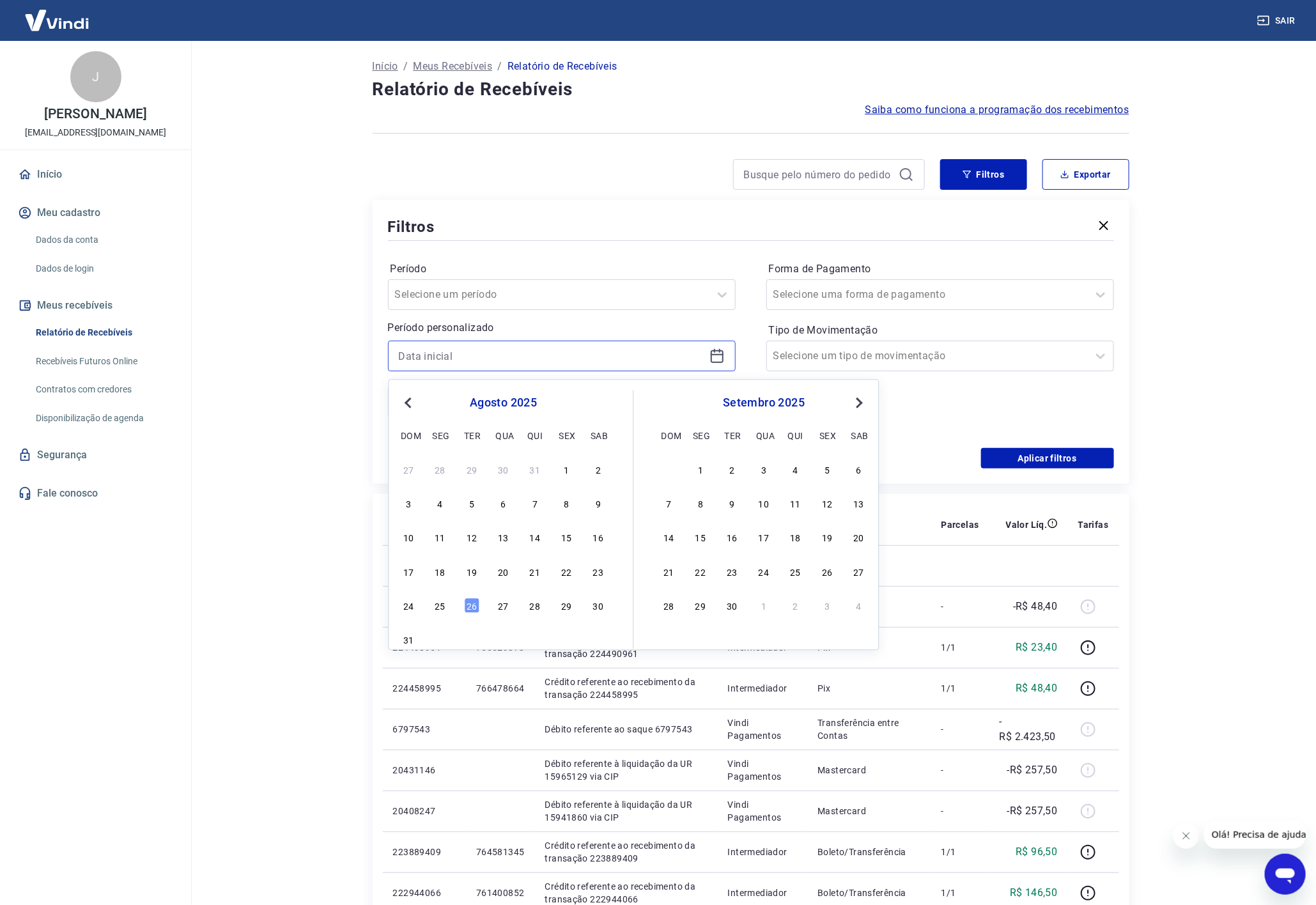
click at [554, 366] on input at bounding box center [552, 356] width 306 height 20
click at [595, 578] on div "23" at bounding box center [598, 571] width 15 height 15
type input "[DATE]"
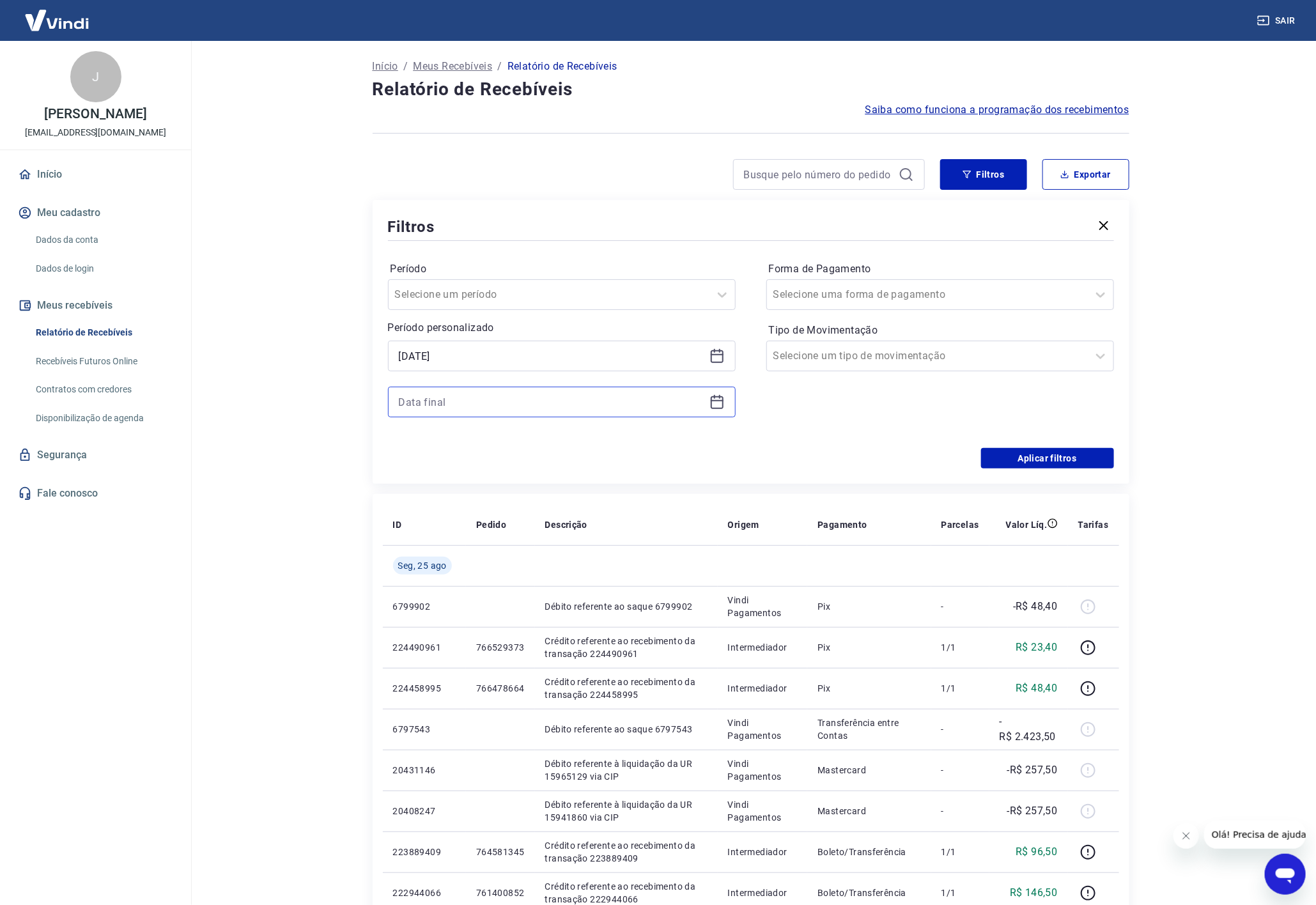
click at [502, 404] on input at bounding box center [552, 402] width 306 height 20
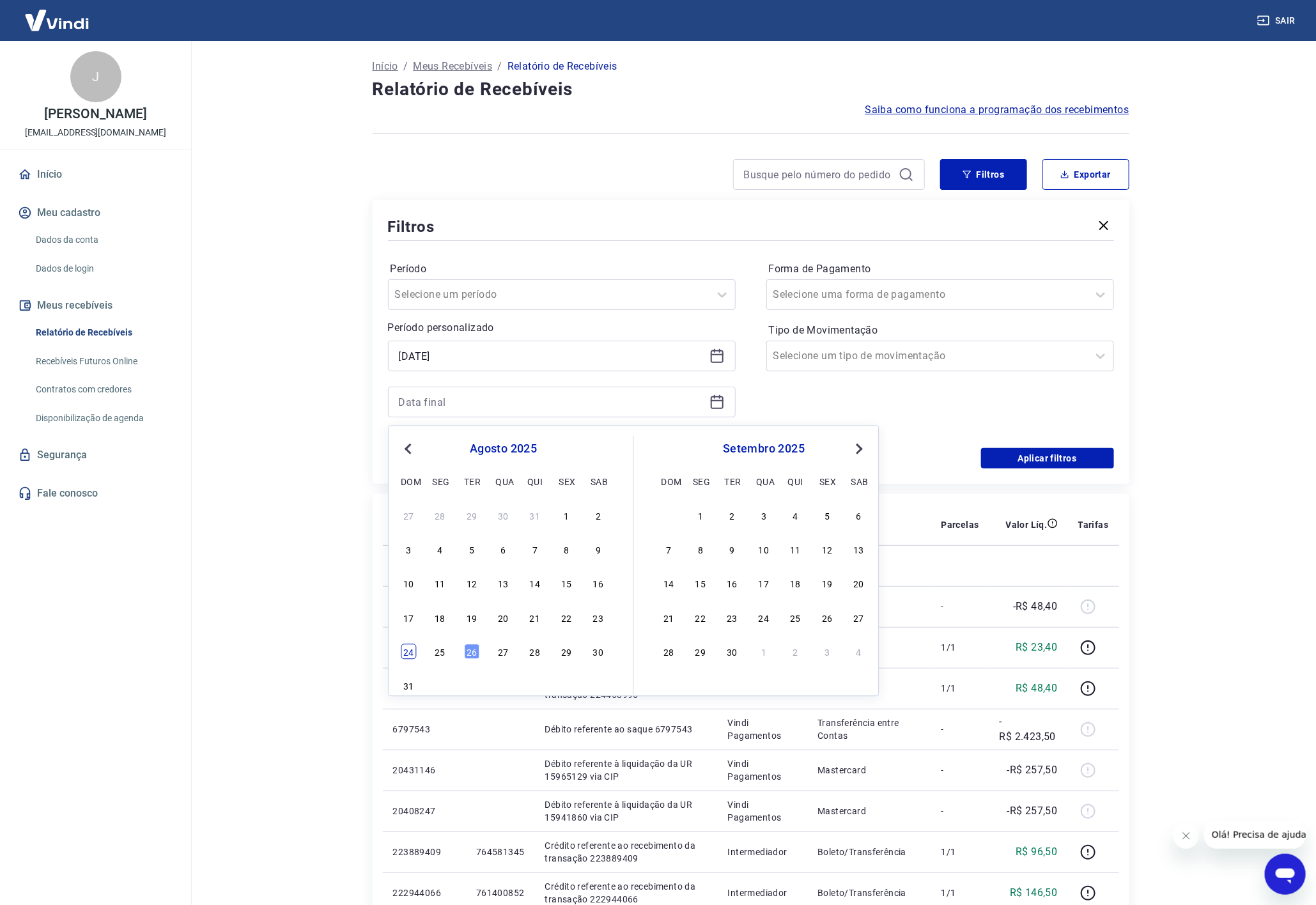
click at [407, 657] on div "24" at bounding box center [408, 652] width 15 height 15
type input "[DATE]"
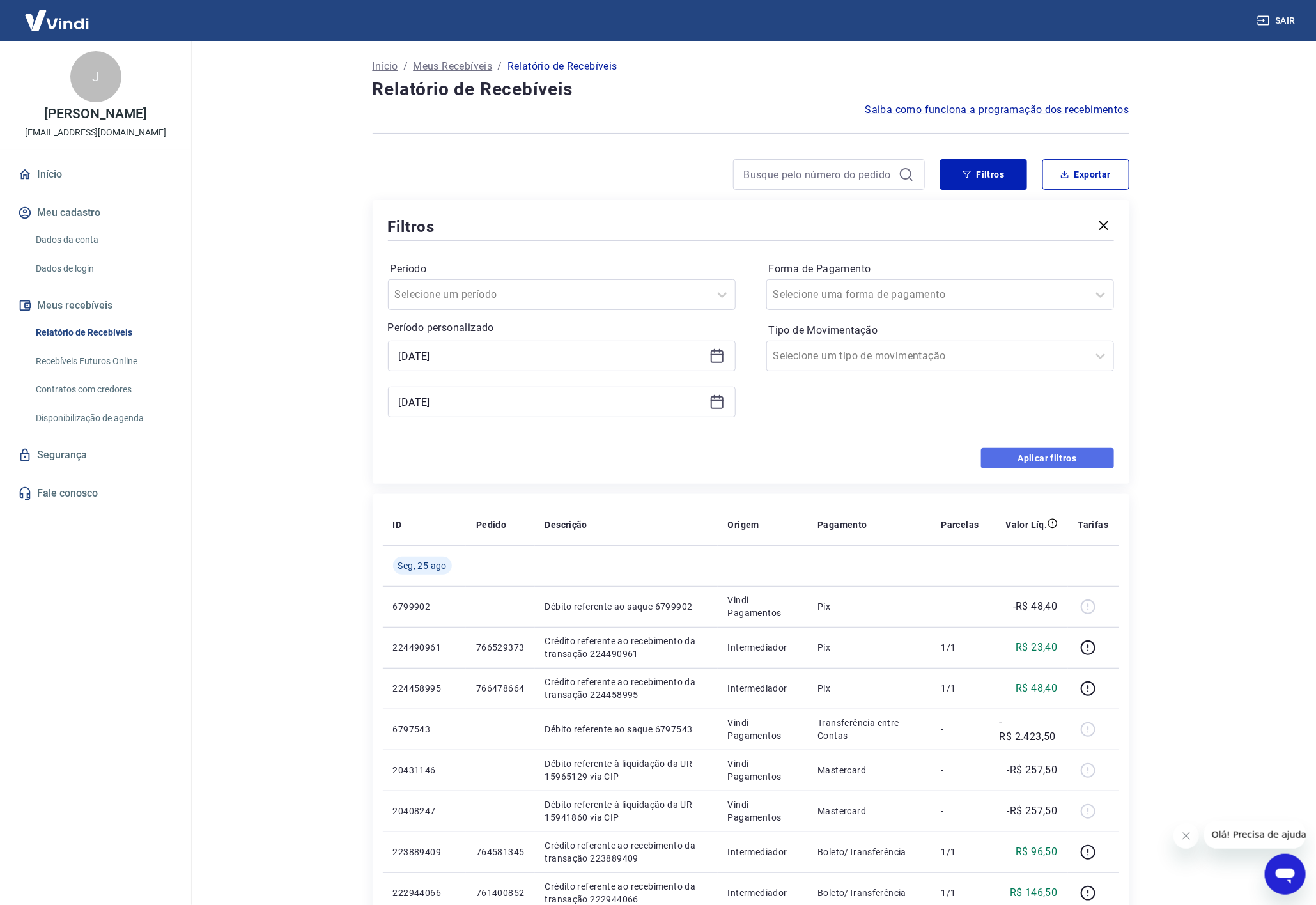
click at [1009, 460] on button "Aplicar filtros" at bounding box center [1047, 459] width 133 height 20
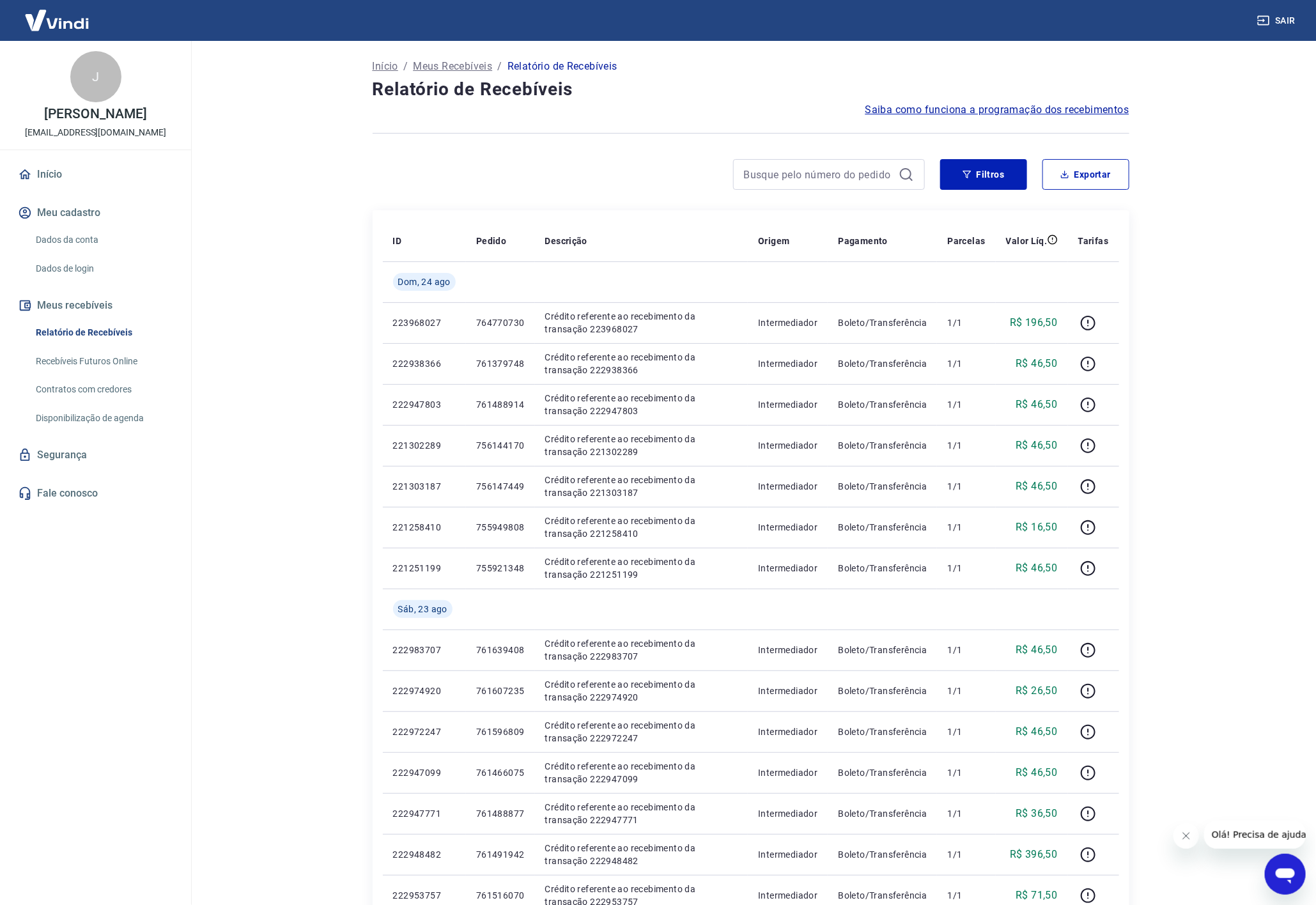
click at [1009, 460] on td "R$ 46,50" at bounding box center [1032, 446] width 73 height 41
click at [1228, 390] on main "Início / Meus Recebíveis / Relatório de Recebíveis Relatório de Recebíveis Saib…" at bounding box center [751, 472] width 1131 height 864
click at [1076, 179] on button "Exportar" at bounding box center [1085, 174] width 86 height 31
type input "[DATE]"
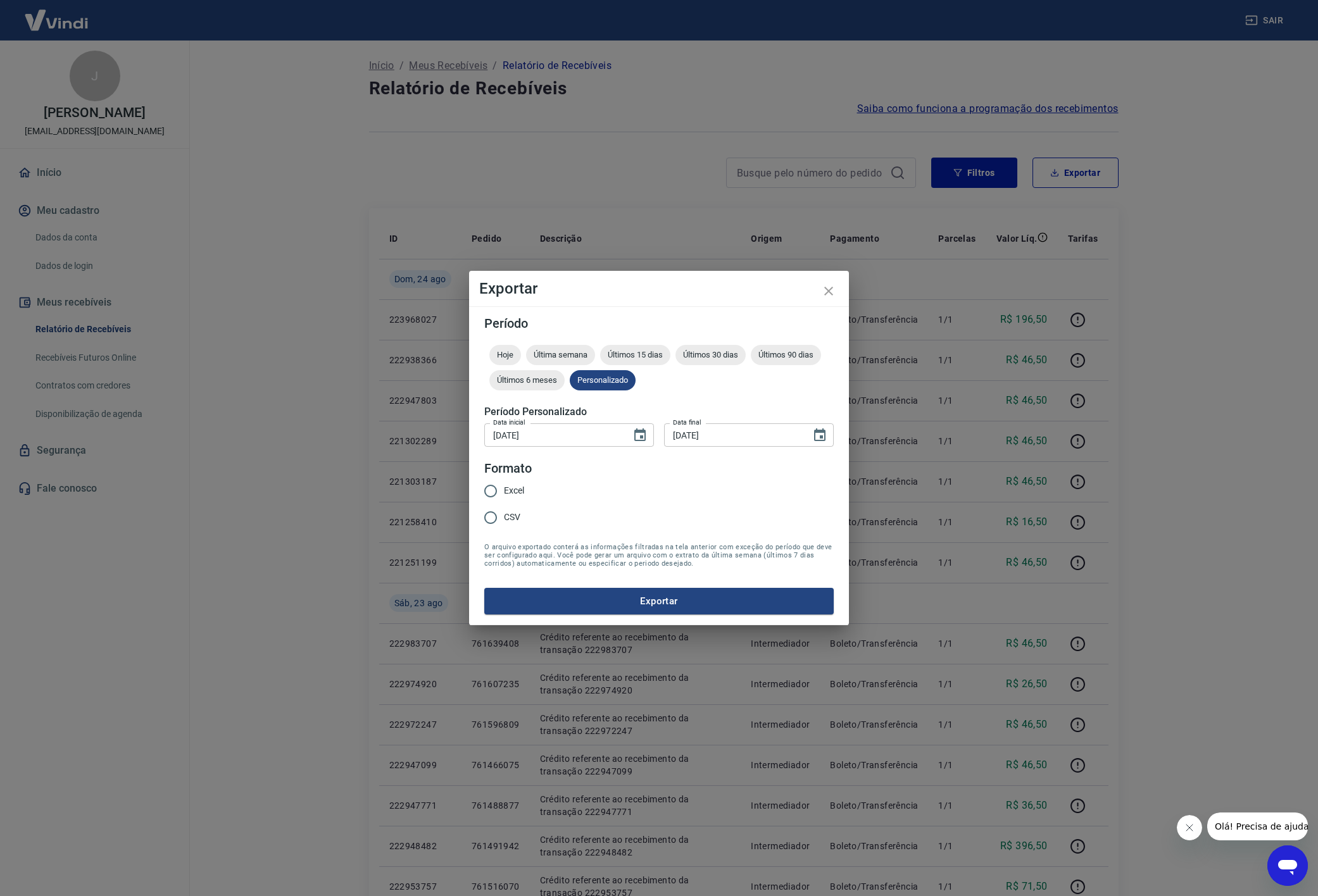
click at [515, 494] on span "Excel" at bounding box center [514, 491] width 20 height 13
click at [504, 494] on input "Excel" at bounding box center [490, 491] width 27 height 27
radio input "true"
click at [794, 434] on input "[DATE]" at bounding box center [733, 435] width 138 height 23
click at [821, 428] on icon "Choose date, selected date is 24 de ago de 2025" at bounding box center [820, 436] width 15 height 15
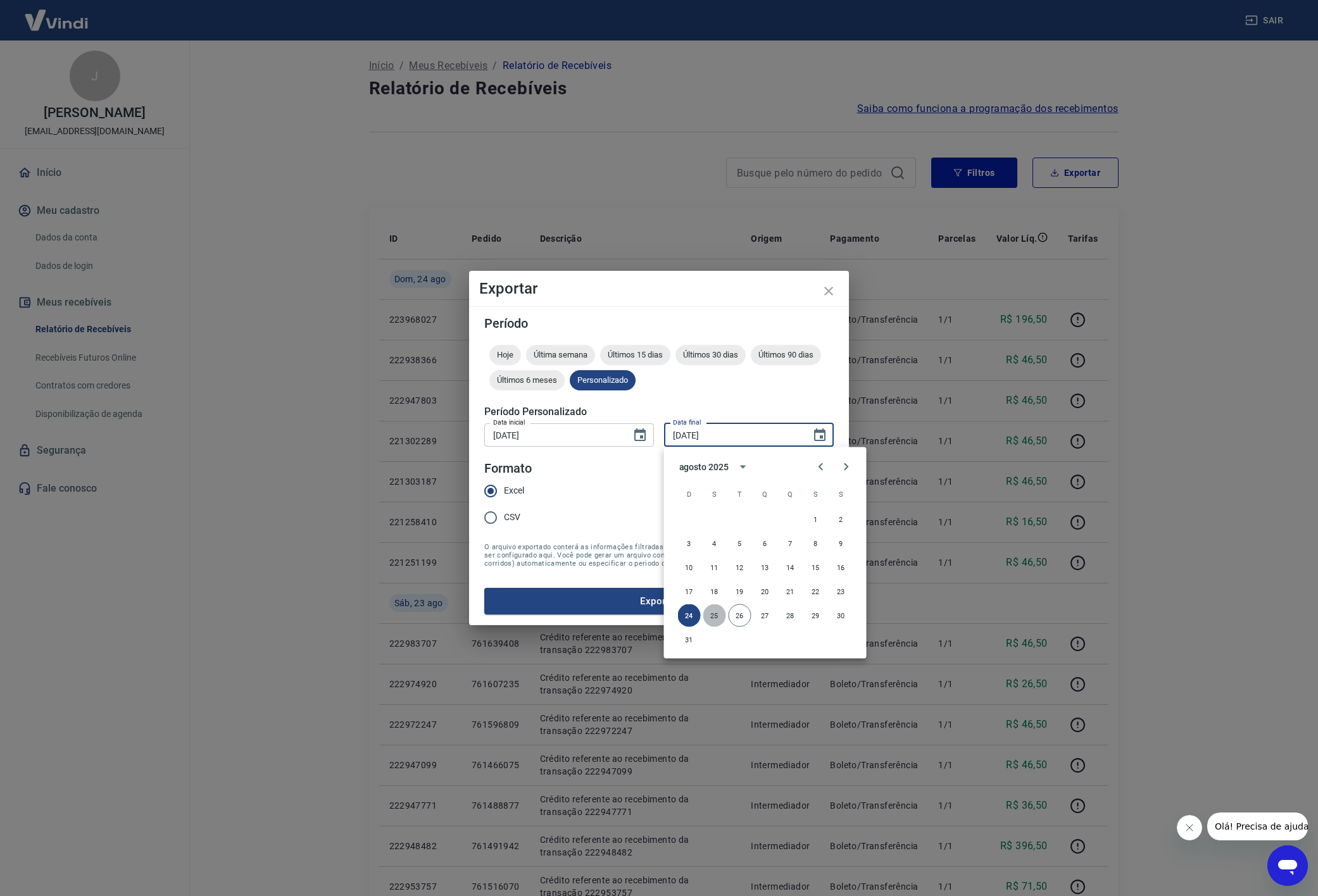
click at [711, 611] on button "25" at bounding box center [715, 615] width 23 height 23
type input "[DATE]"
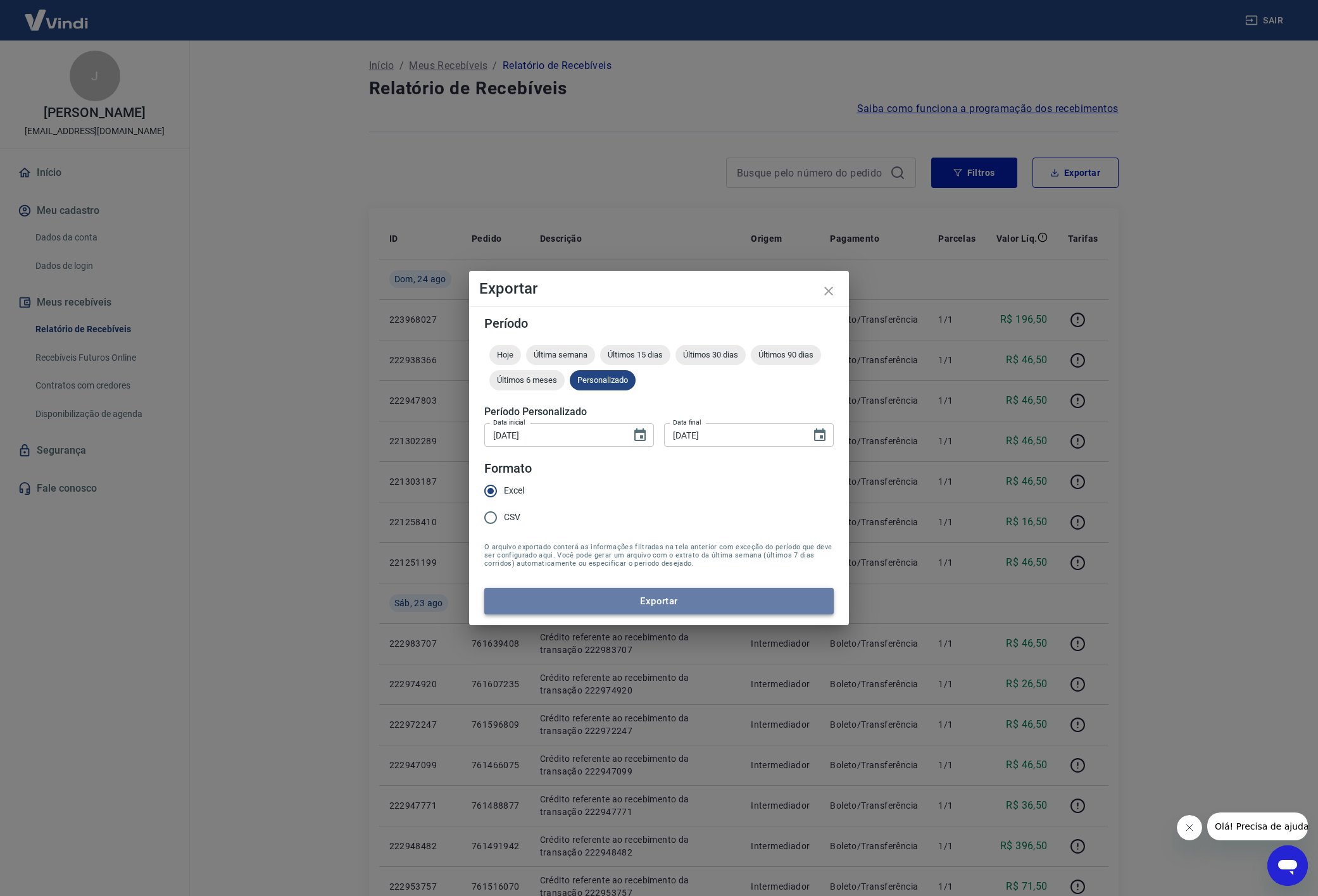
click at [659, 593] on button "Exportar" at bounding box center [659, 601] width 349 height 27
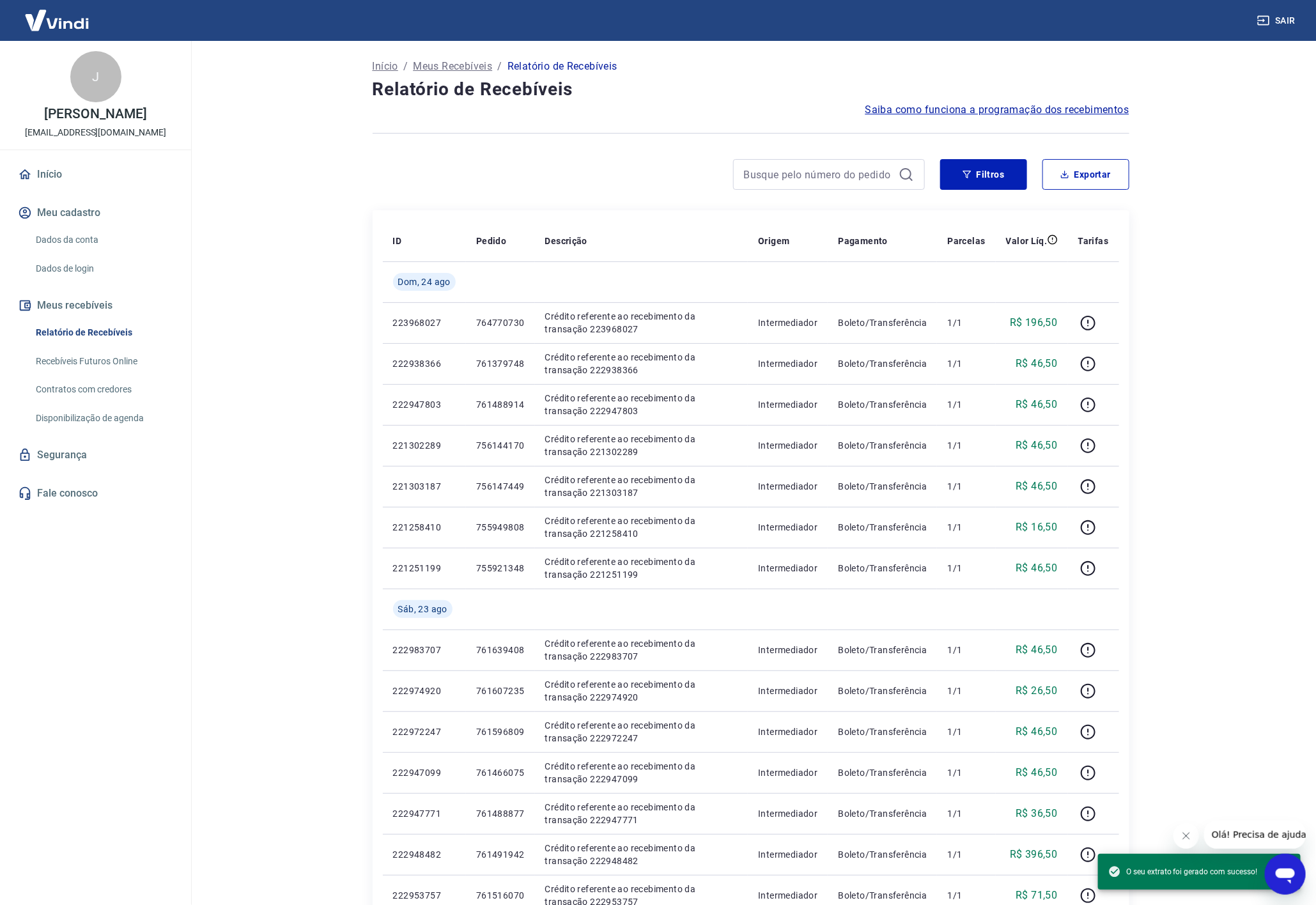
click at [1275, 267] on main "Início / Meus Recebíveis / Relatório de Recebíveis Relatório de Recebíveis Saib…" at bounding box center [751, 472] width 1131 height 864
click at [1201, 334] on main "Início / Meus Recebíveis / Relatório de Recebíveis Relatório de Recebíveis Saib…" at bounding box center [751, 472] width 1131 height 864
click at [1207, 280] on main "Início / Meus Recebíveis / Relatório de Recebíveis Relatório de Recebíveis Saib…" at bounding box center [751, 472] width 1131 height 864
click at [1191, 263] on main "Início / Meus Recebíveis / Relatório de Recebíveis Relatório de Recebíveis Saib…" at bounding box center [751, 472] width 1131 height 864
click at [1155, 505] on div "Início / Meus Recebíveis / Relatório de Recebíveis Relatório de Recebíveis Saib…" at bounding box center [751, 679] width 818 height 1276
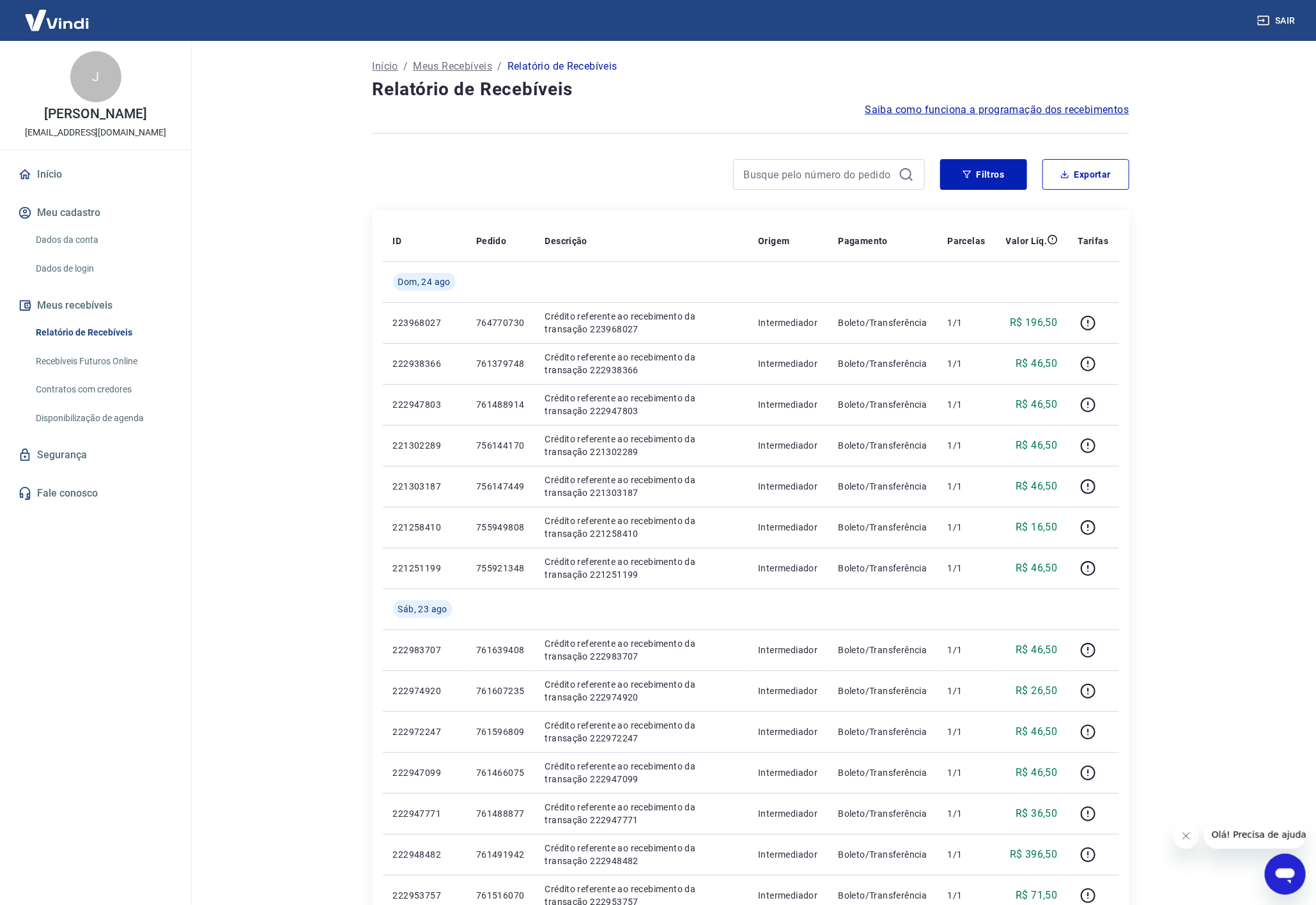
click at [1163, 428] on main "Início / Meus Recebíveis / Relatório de Recebíveis Relatório de Recebíveis Saib…" at bounding box center [751, 472] width 1131 height 864
click at [1243, 246] on main "Início / Meus Recebíveis / Relatório de Recebíveis Relatório de Recebíveis Saib…" at bounding box center [751, 472] width 1131 height 864
click at [1251, 293] on main "Início / Meus Recebíveis / Relatório de Recebíveis Relatório de Recebíveis Saib…" at bounding box center [751, 472] width 1131 height 864
